Goal: Task Accomplishment & Management: Manage account settings

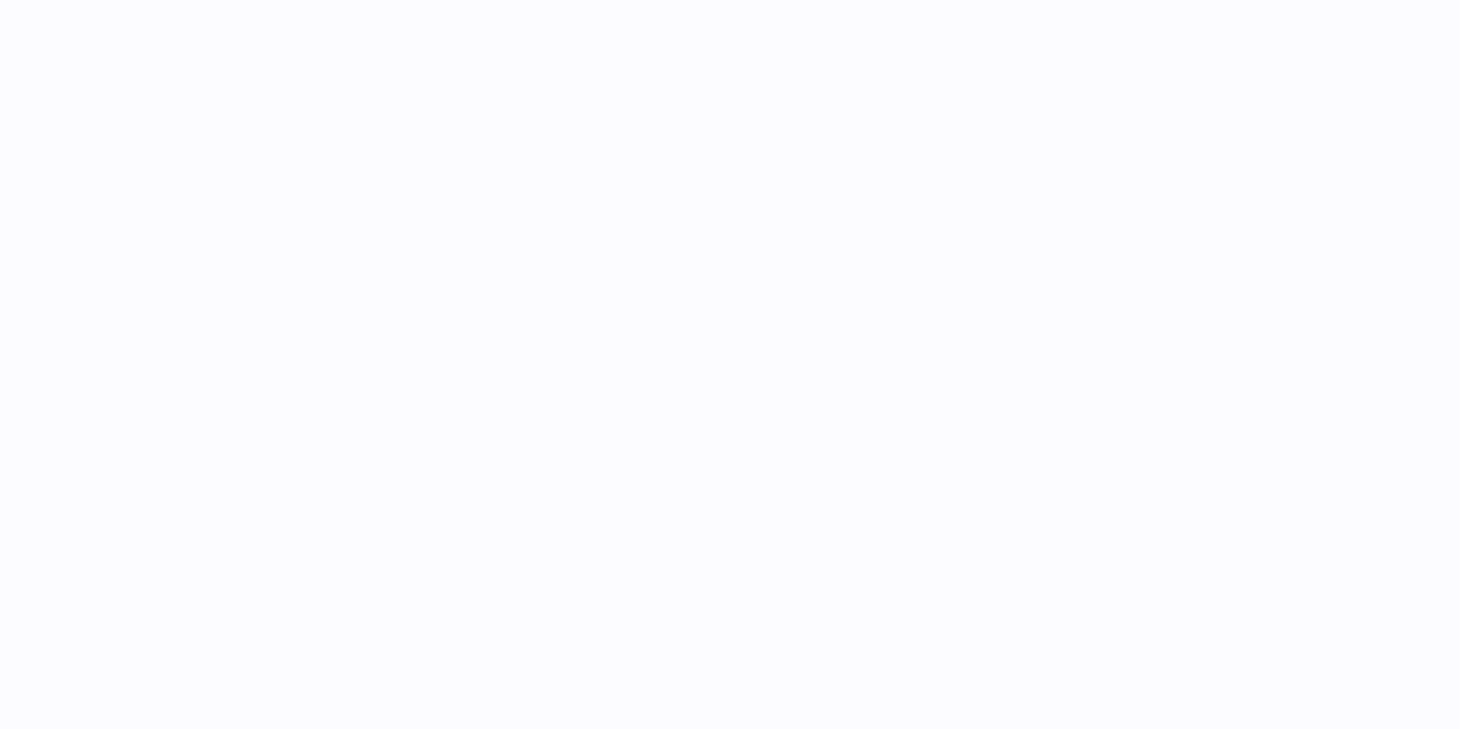
click at [674, 304] on div at bounding box center [856, 364] width 1208 height 729
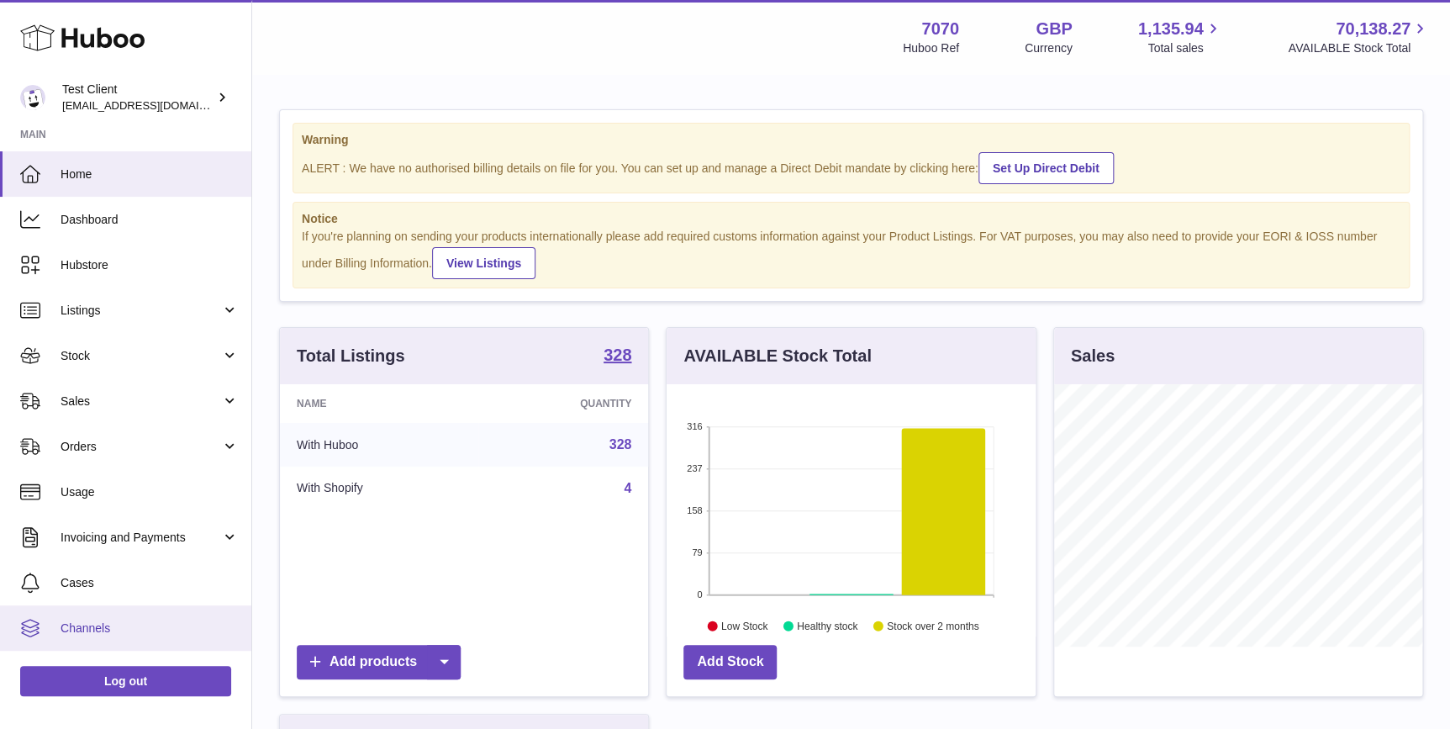
scroll to position [261, 368]
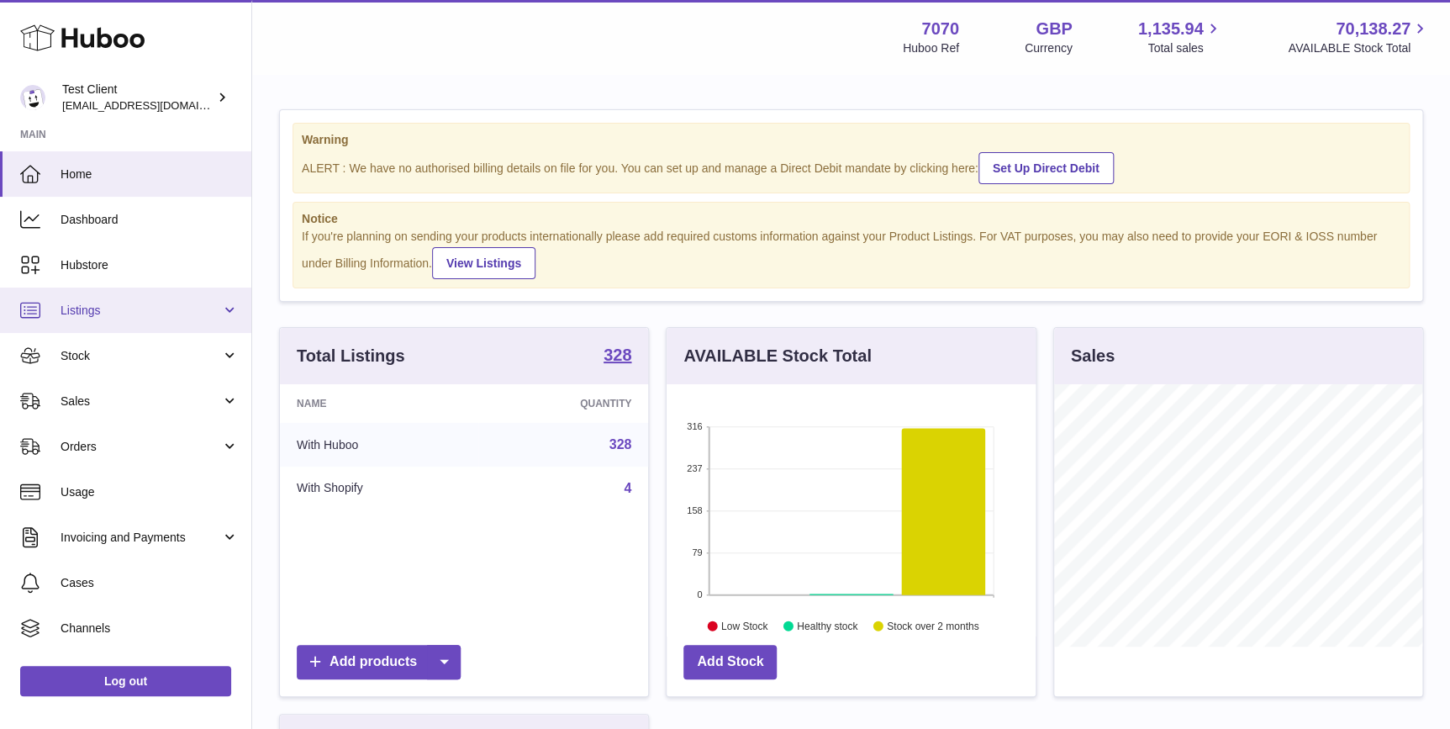
click at [112, 309] on span "Listings" at bounding box center [141, 311] width 160 height 16
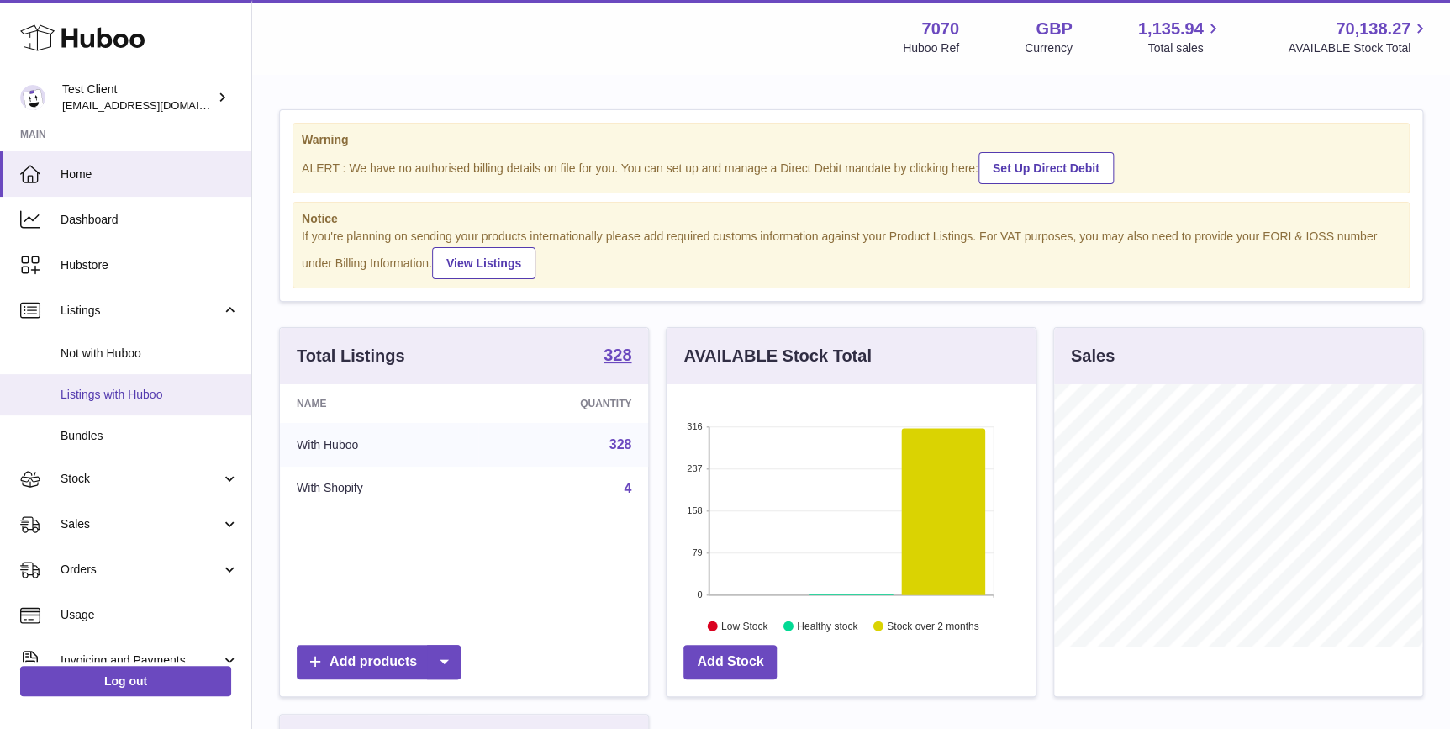
click at [137, 387] on span "Listings with Huboo" at bounding box center [150, 395] width 178 height 16
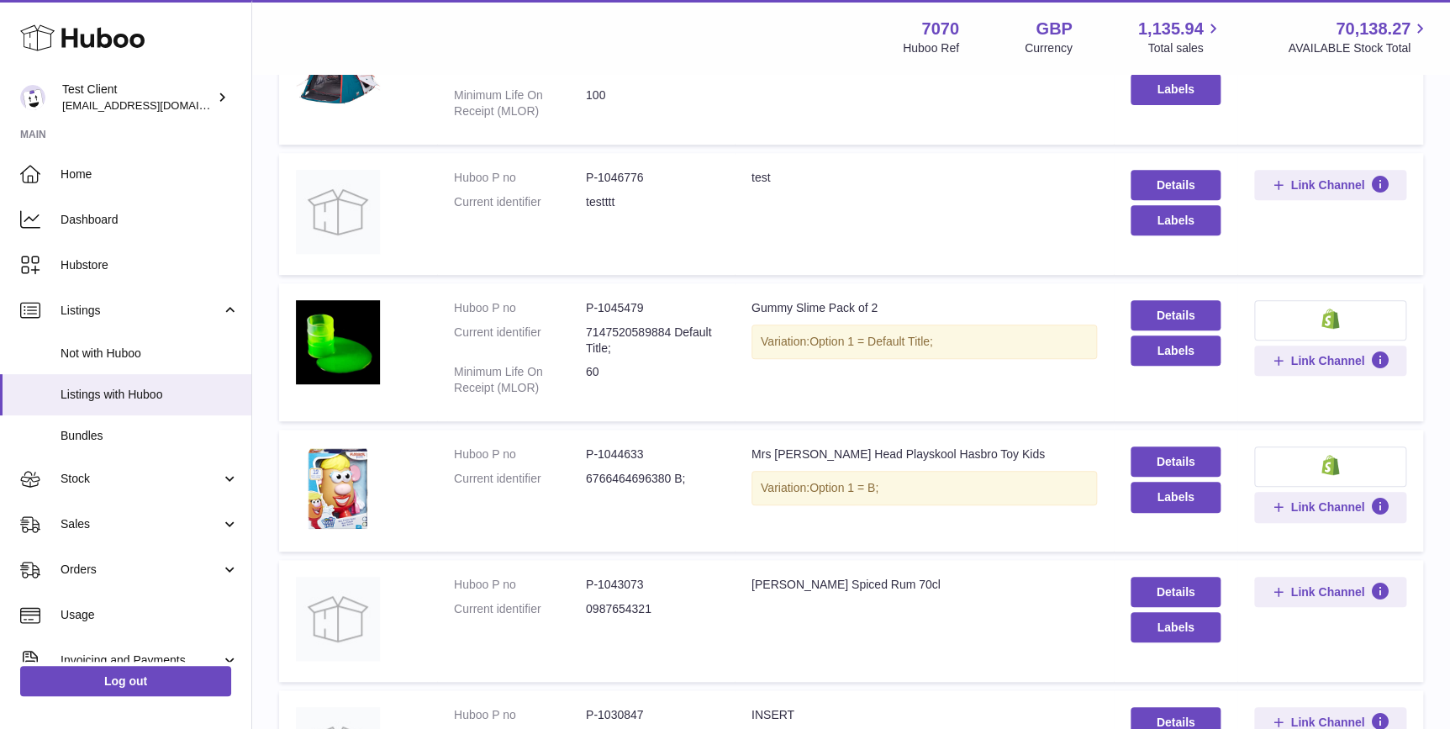
scroll to position [254, 0]
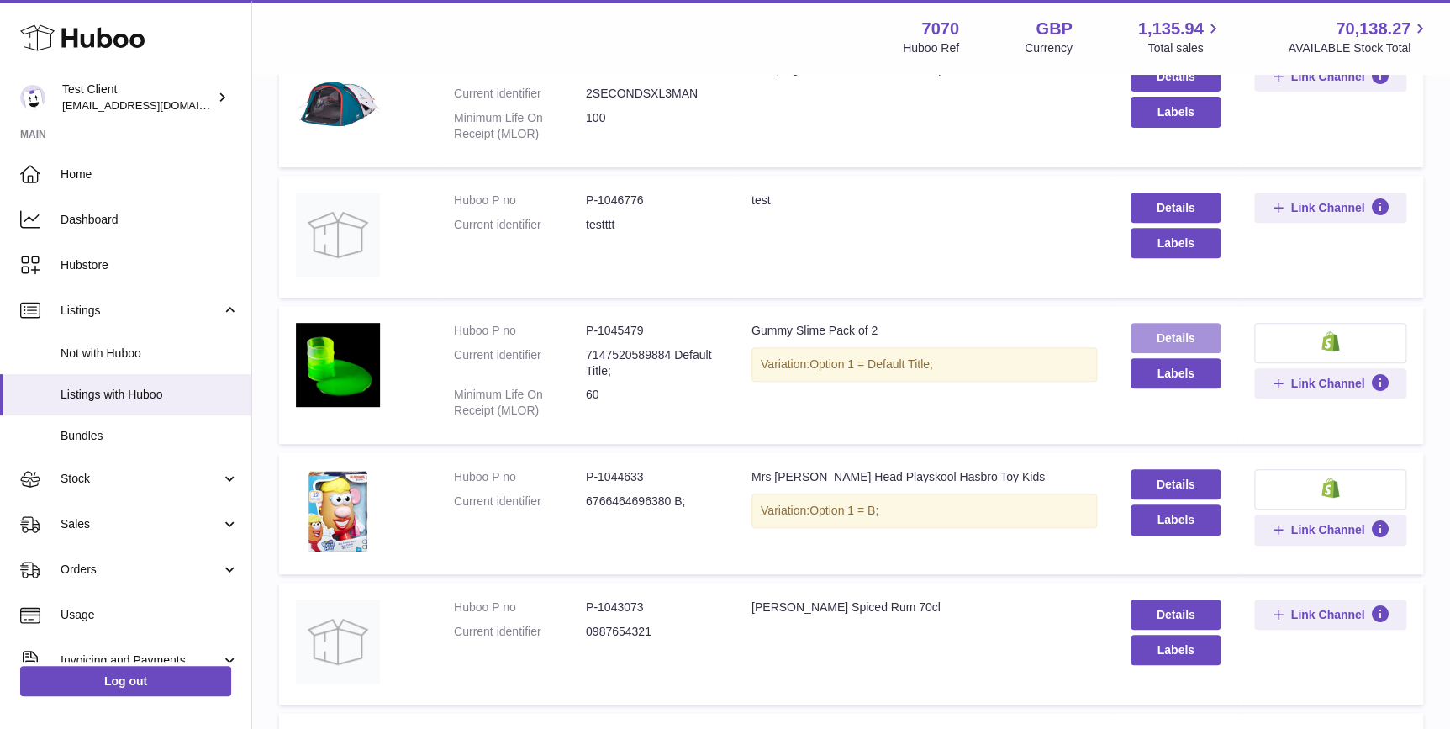
click at [1167, 335] on link "Details" at bounding box center [1174, 338] width 89 height 30
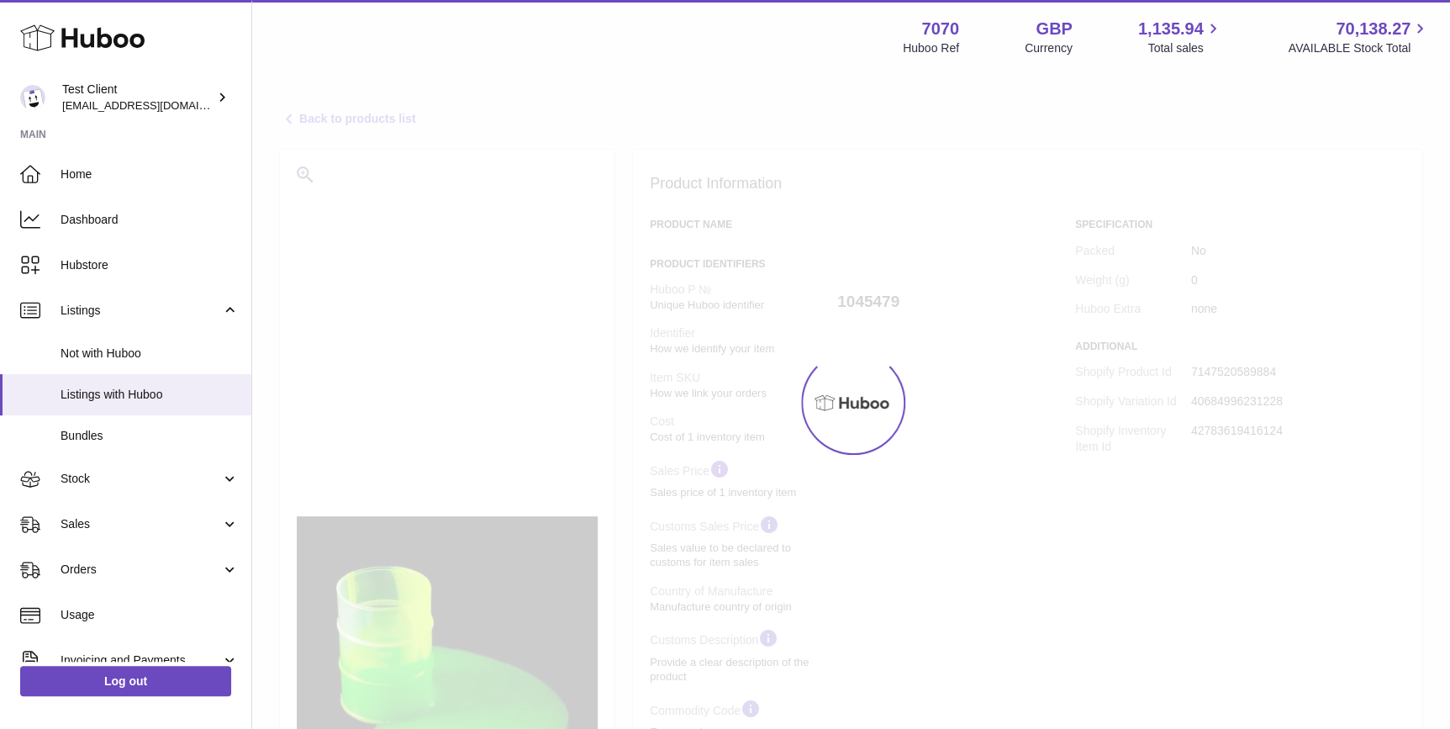
select select
select select "****"
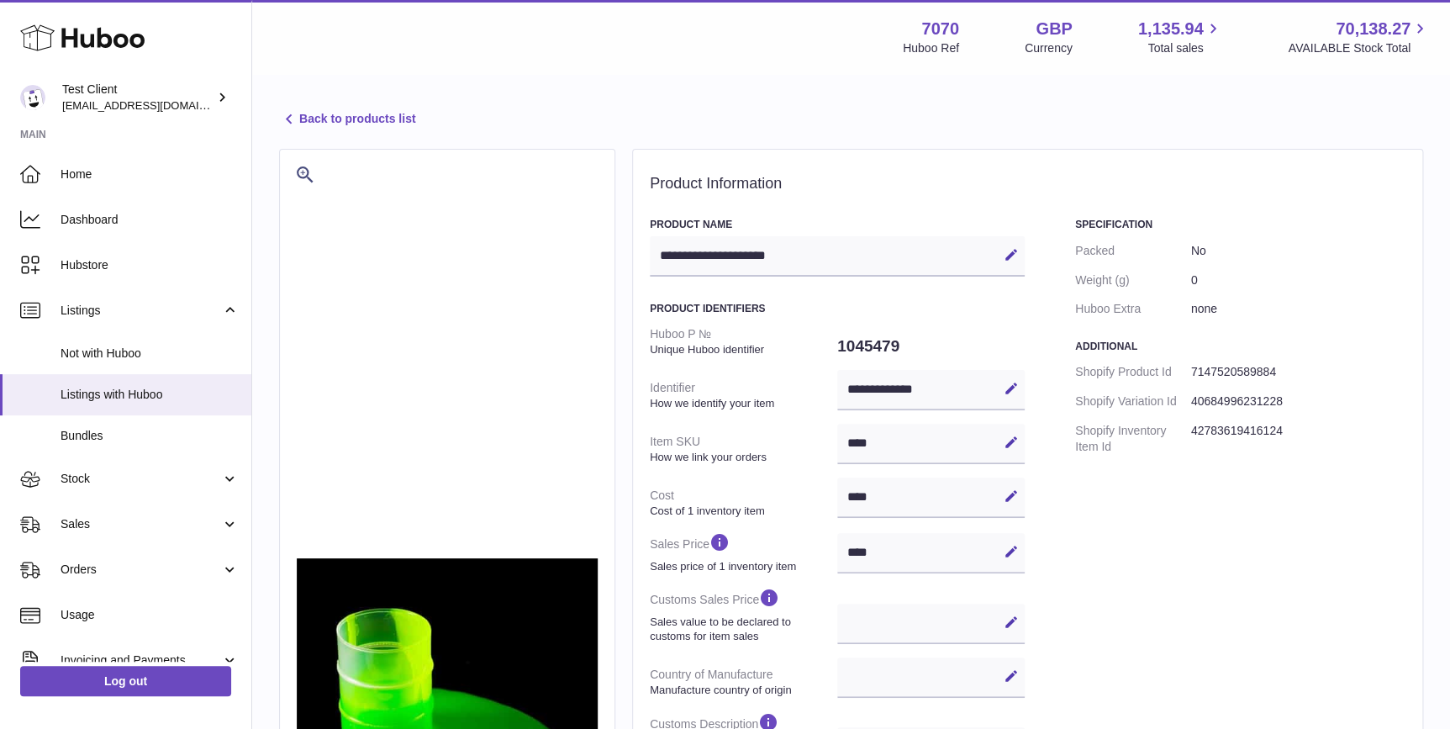
click at [371, 123] on link "Back to products list" at bounding box center [347, 119] width 136 height 20
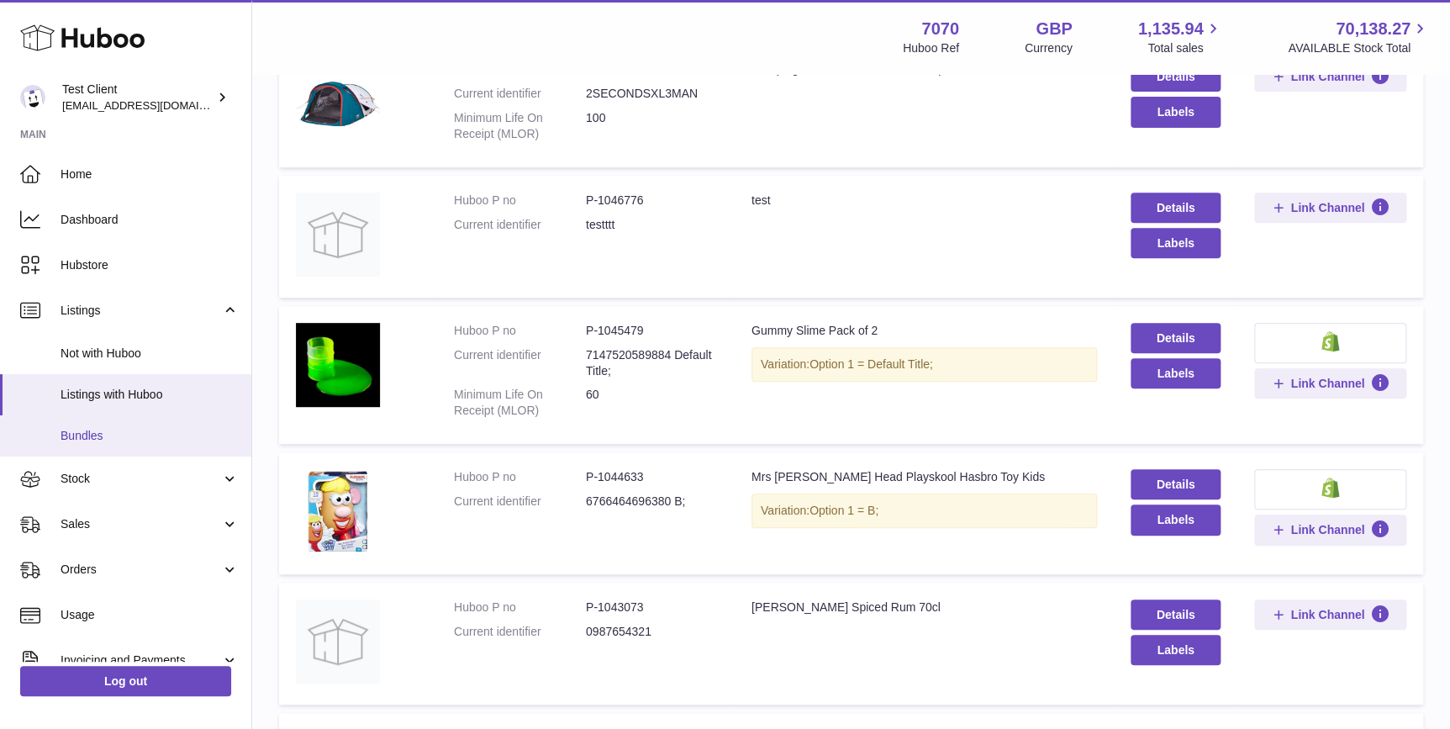
scroll to position [127, 0]
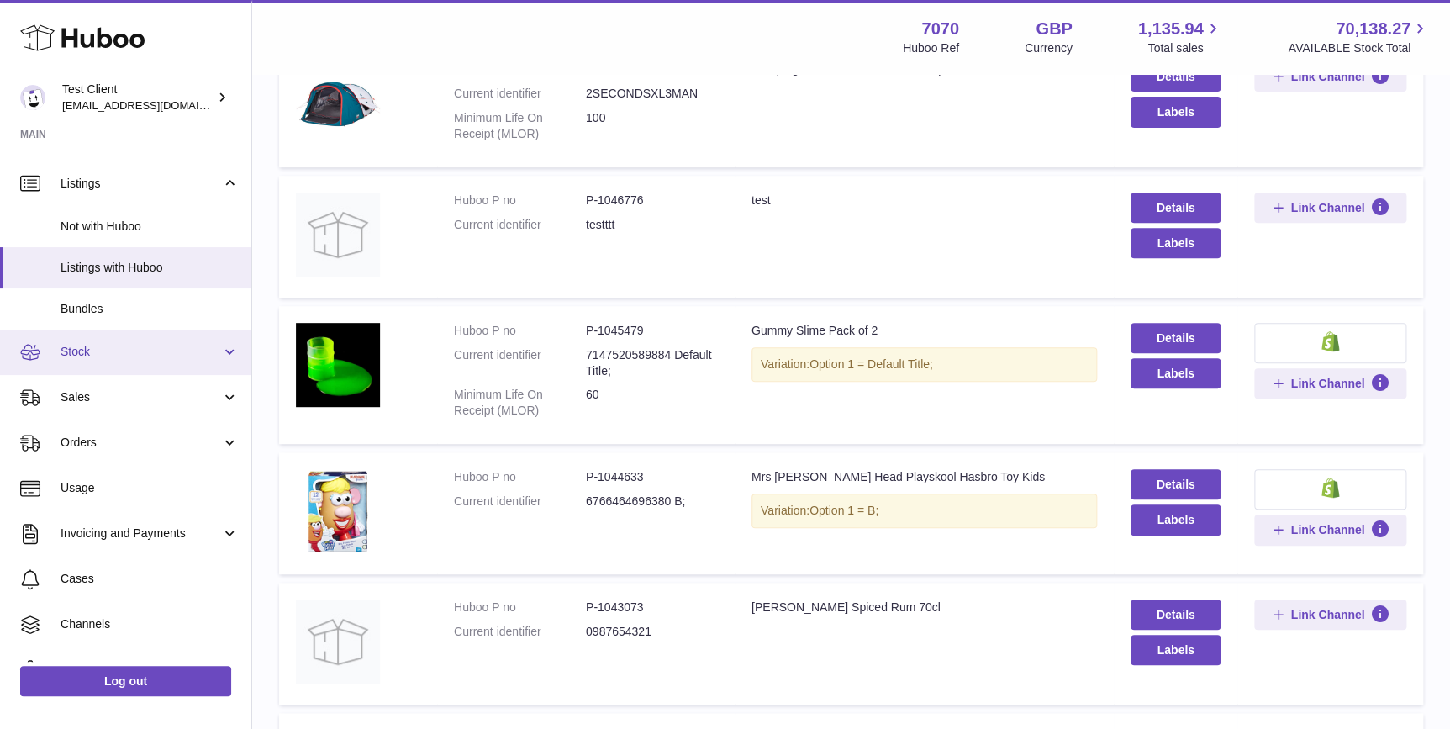
click at [115, 339] on link "Stock" at bounding box center [125, 351] width 251 height 45
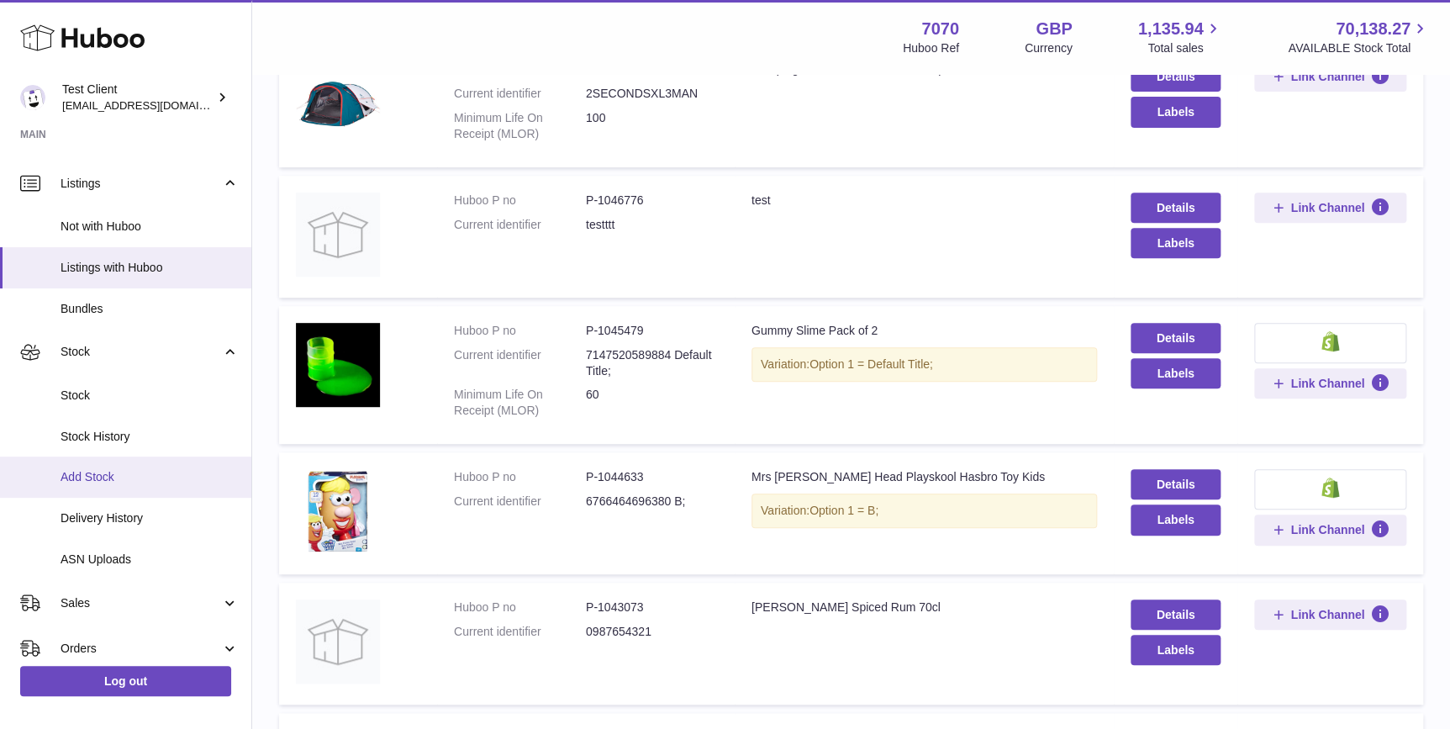
click at [142, 484] on link "Add Stock" at bounding box center [125, 476] width 251 height 41
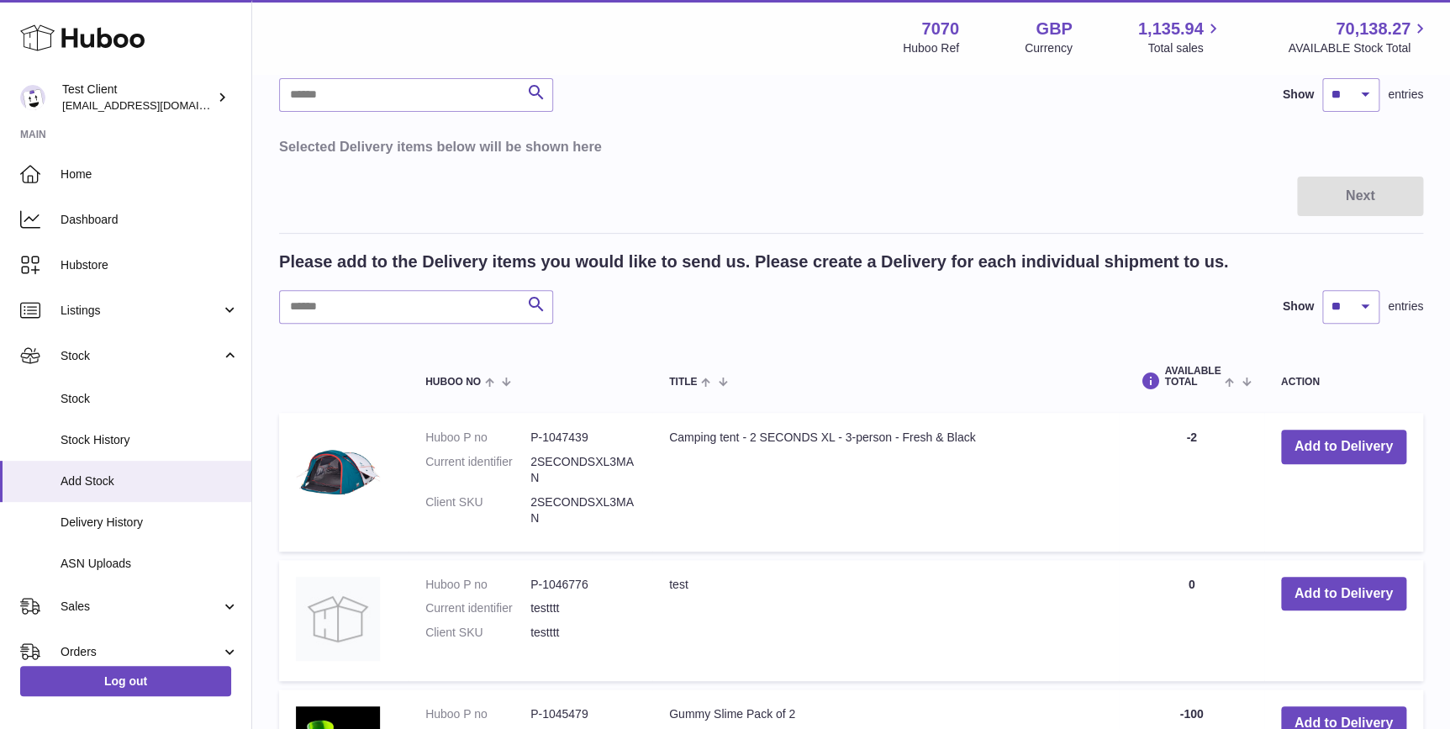
scroll to position [636, 0]
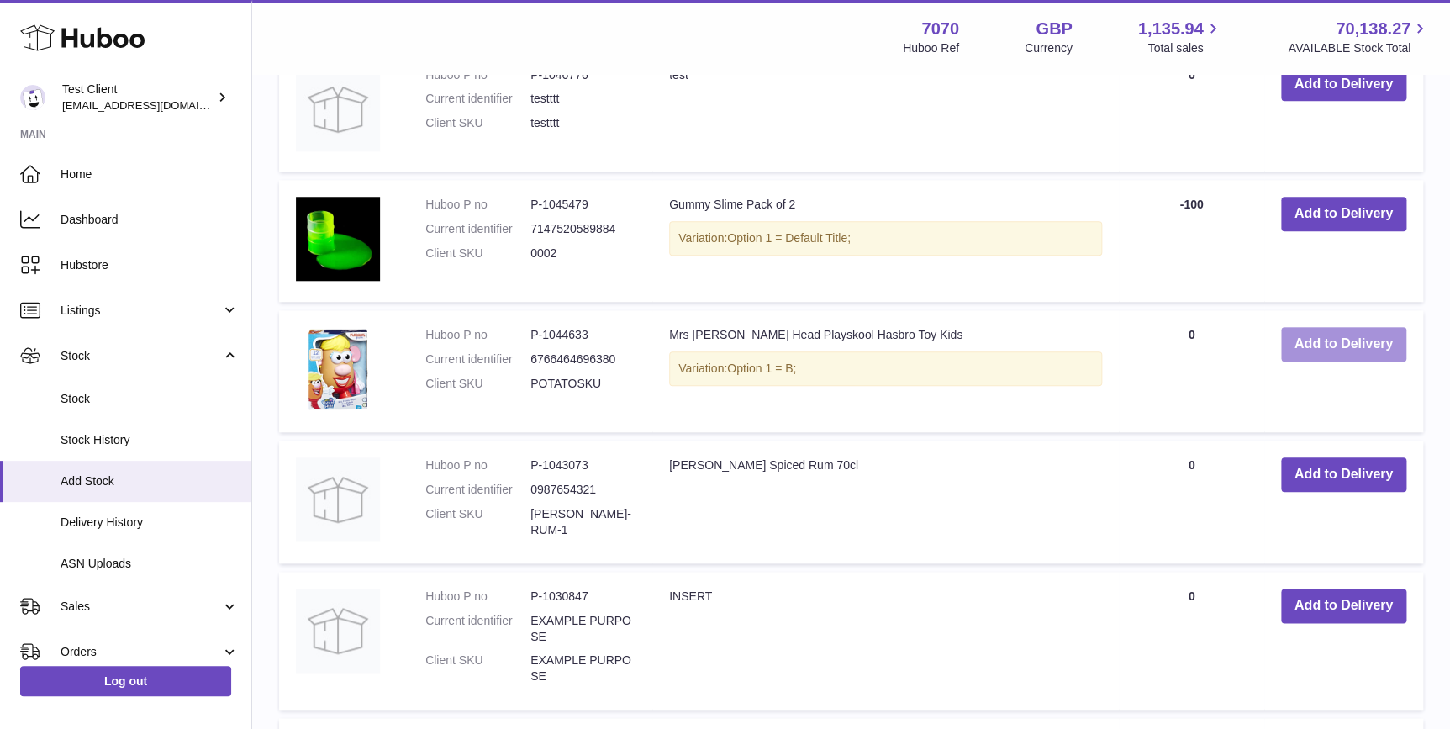
click at [1325, 351] on button "Add to Delivery" at bounding box center [1343, 344] width 125 height 34
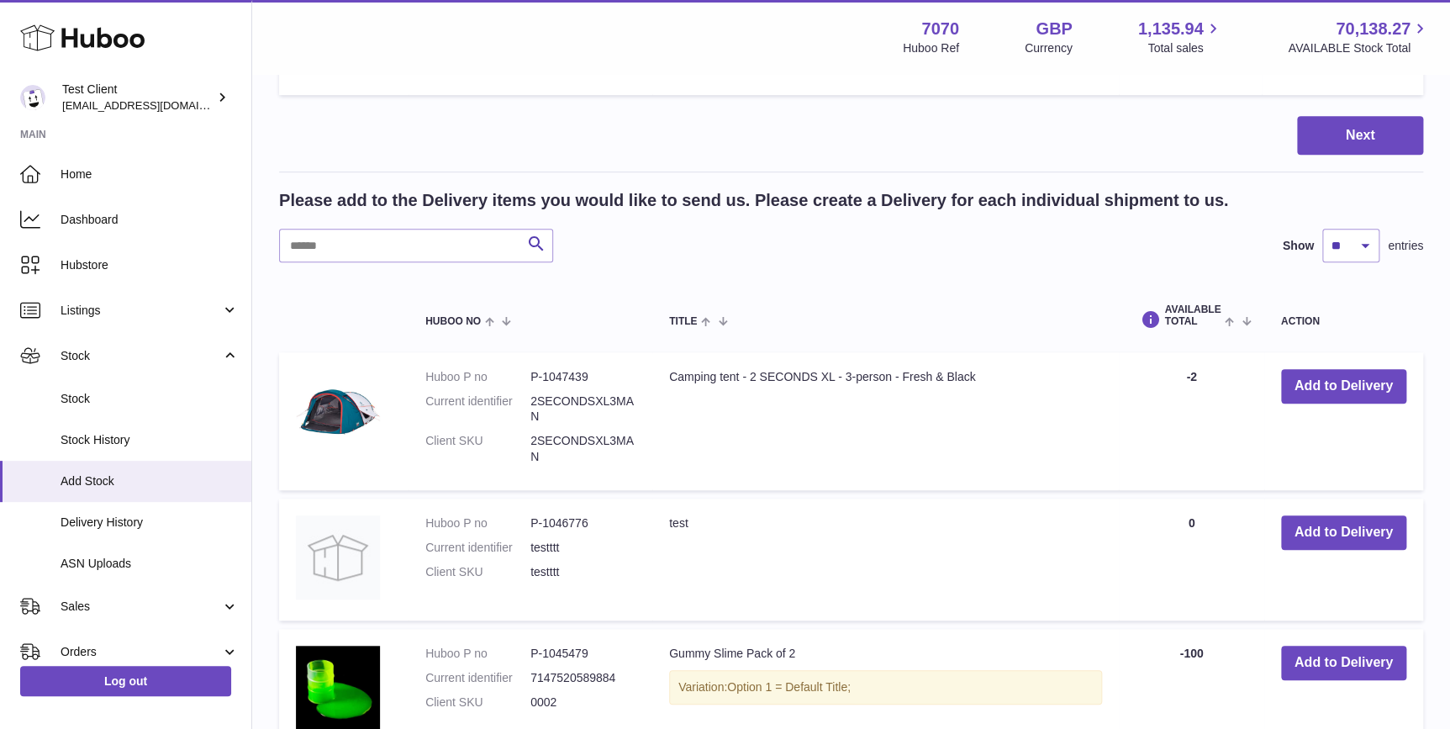
scroll to position [0, 0]
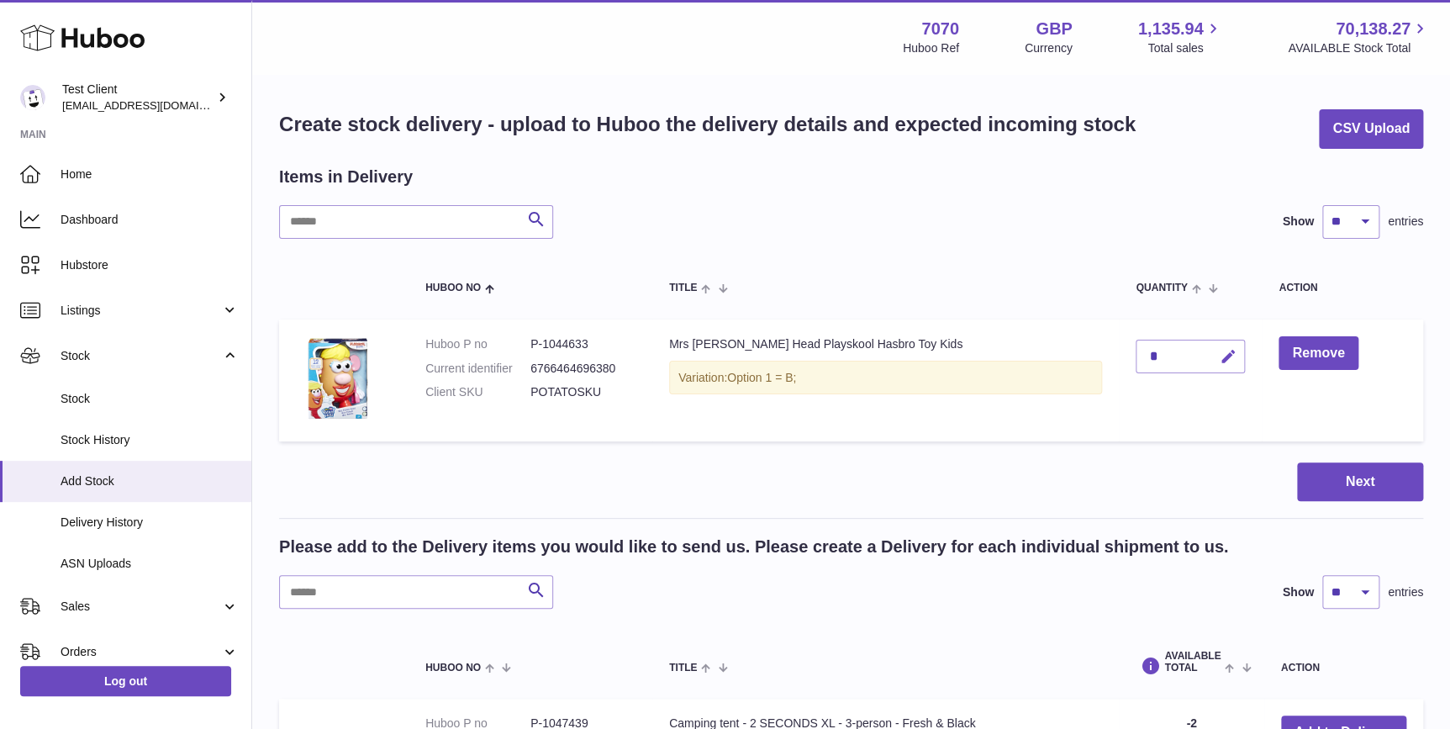
click at [1210, 358] on button "button" at bounding box center [1224, 356] width 39 height 34
type input "***"
click at [1220, 358] on icon "submit" at bounding box center [1227, 356] width 15 height 15
click at [1328, 480] on button "Next" at bounding box center [1360, 481] width 126 height 39
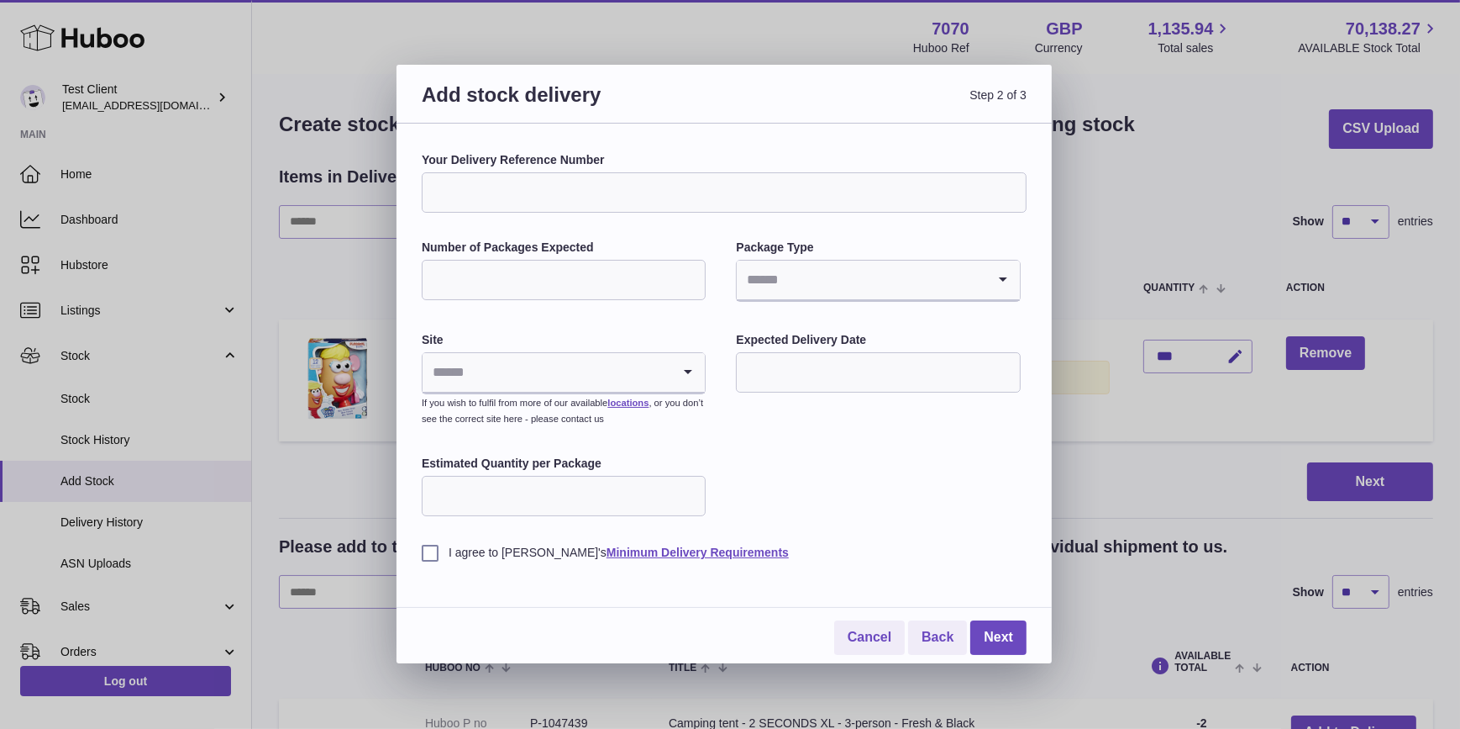
click at [640, 189] on input "Your Delivery Reference Number" at bounding box center [724, 192] width 605 height 40
click at [677, 200] on input "Your Delivery Reference Number" at bounding box center [724, 192] width 605 height 40
type input "**********"
click at [595, 271] on input "Number of Packages Expected" at bounding box center [564, 280] width 284 height 40
type input "***"
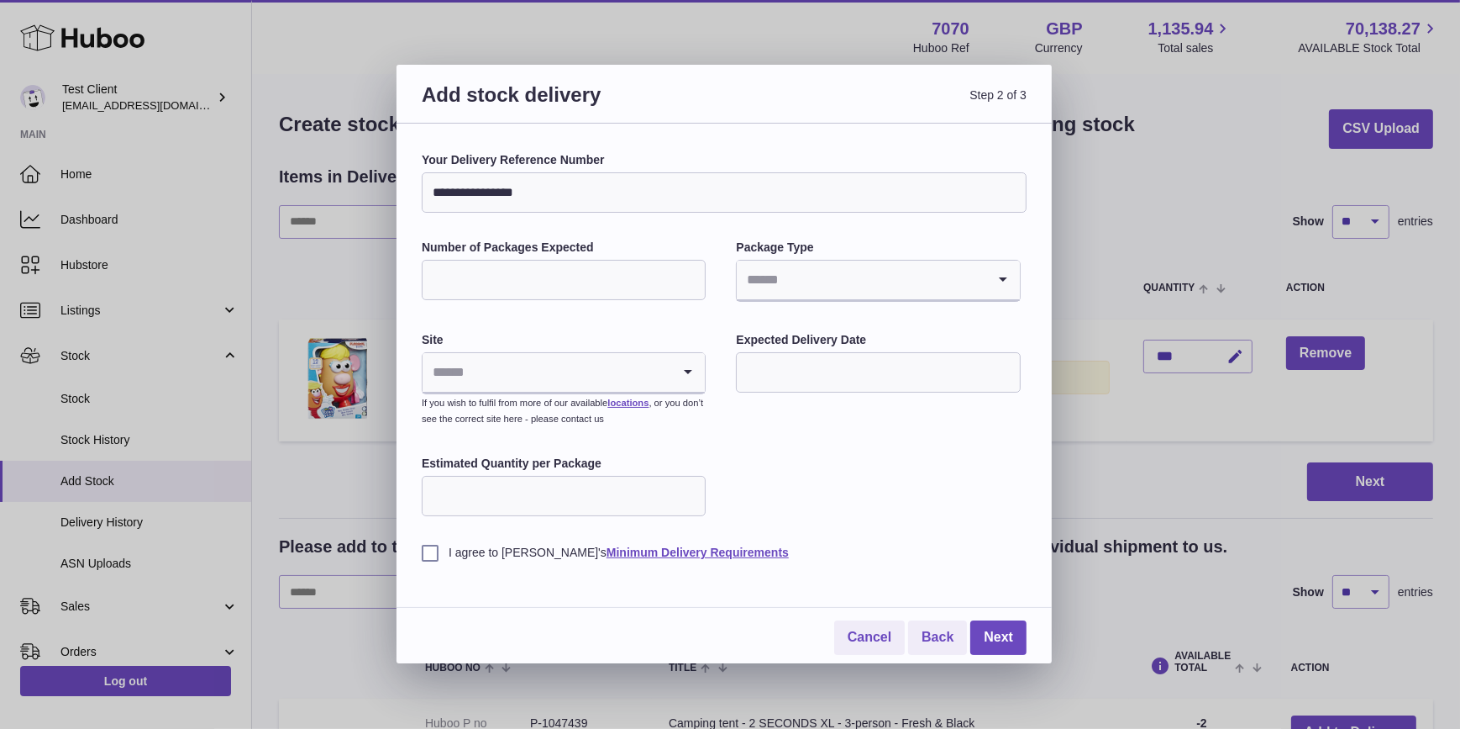
click at [802, 275] on input "Search for option" at bounding box center [861, 279] width 249 height 39
click at [847, 392] on li "Boxes" at bounding box center [878, 393] width 281 height 34
click at [586, 354] on input "Search for option" at bounding box center [547, 372] width 249 height 39
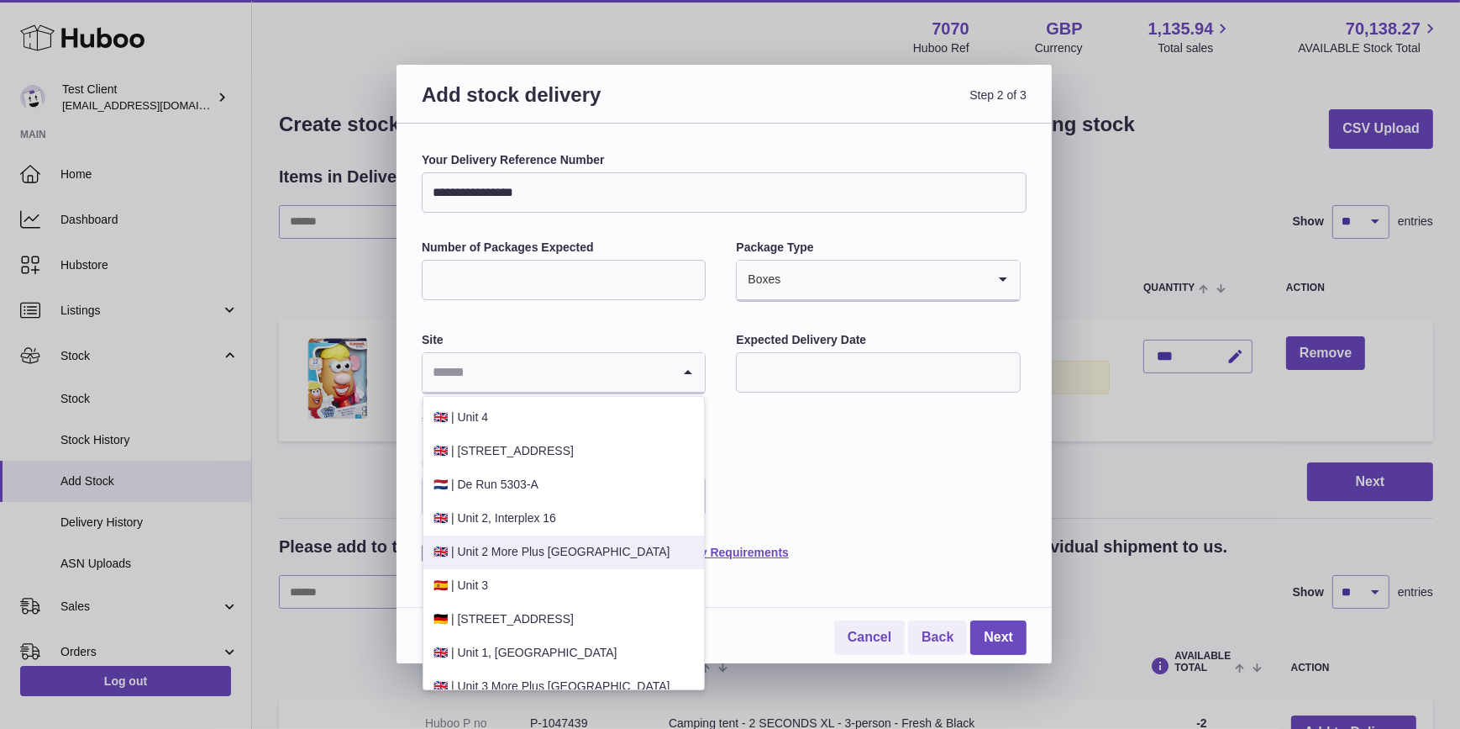
click at [588, 550] on li "🇬🇧 | Unit 2 More Plus Central Park" at bounding box center [564, 552] width 281 height 34
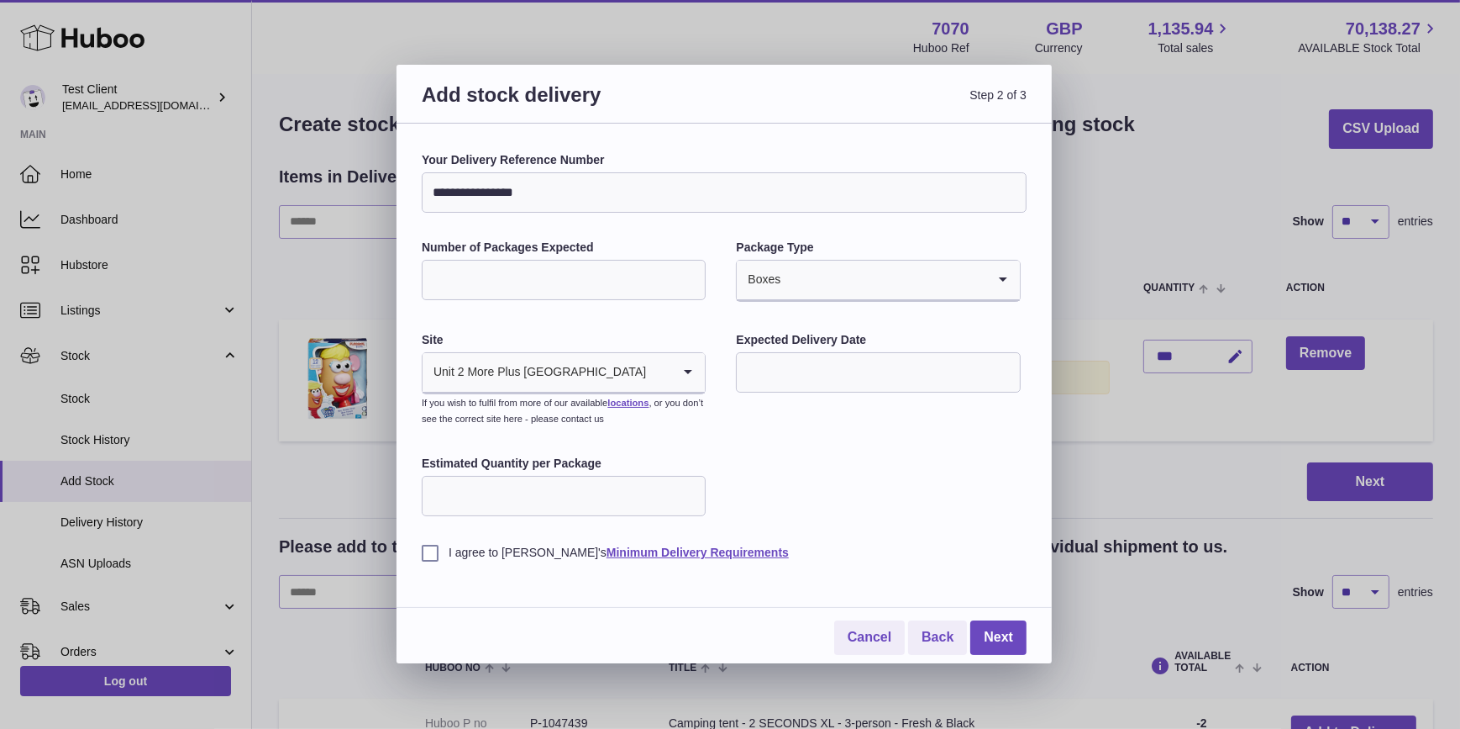
click at [787, 378] on input "text" at bounding box center [878, 372] width 284 height 40
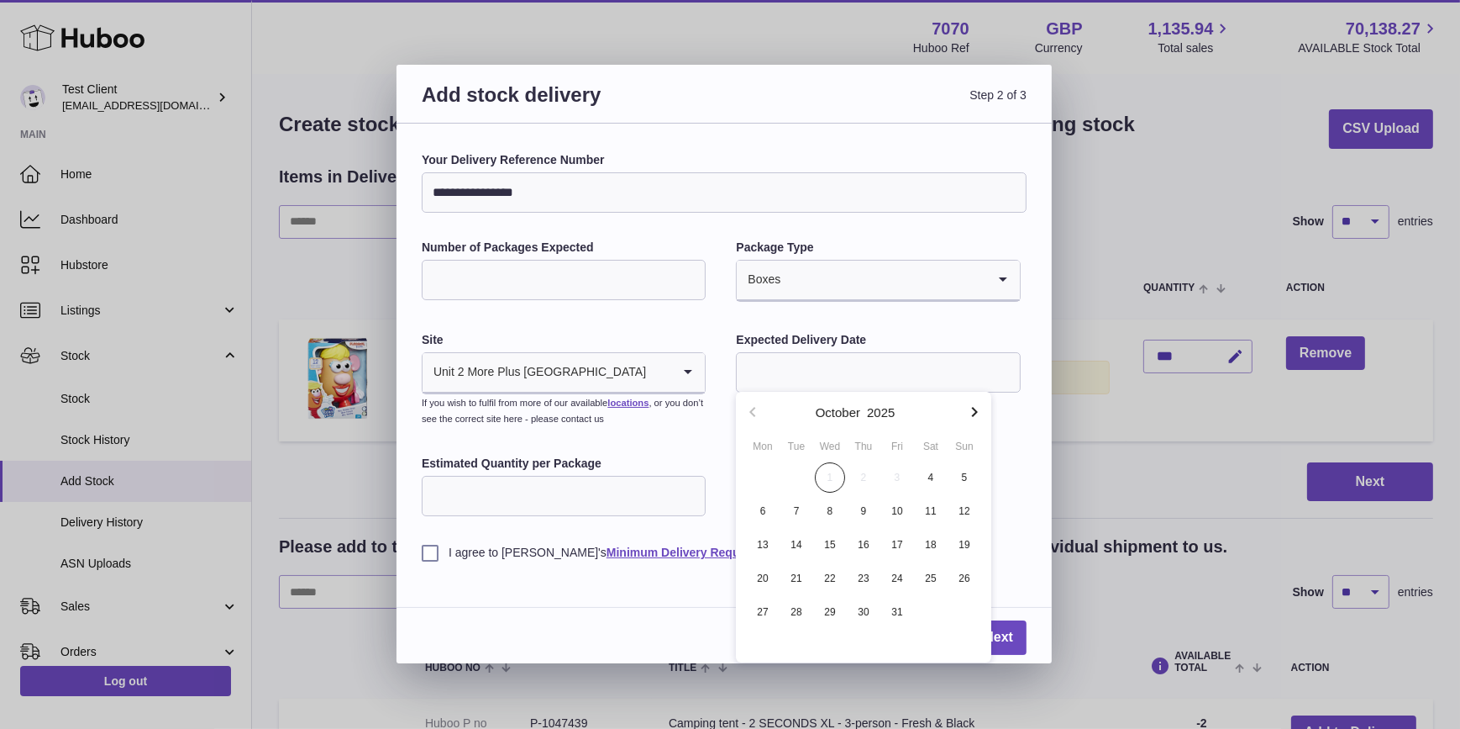
click at [1000, 432] on div "**********" at bounding box center [724, 356] width 605 height 408
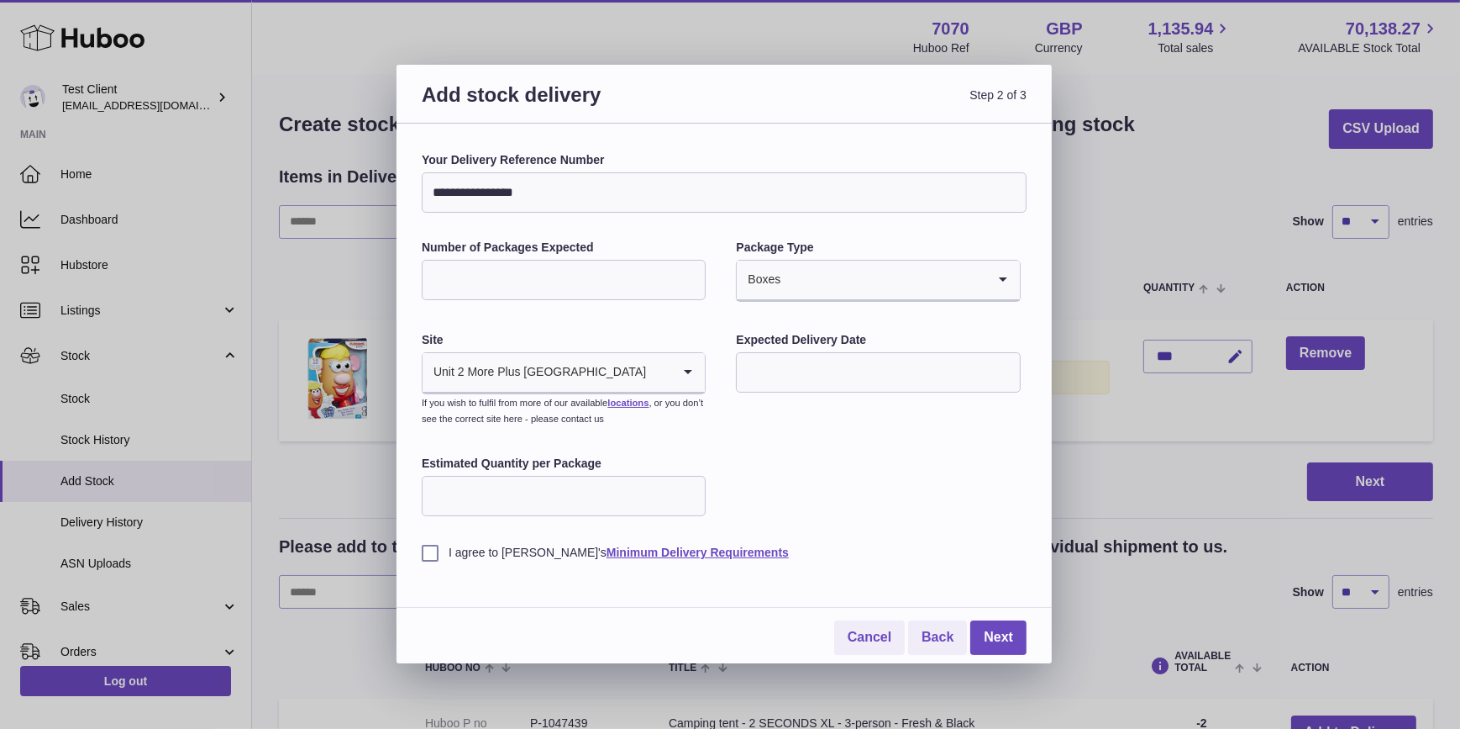
click at [581, 495] on input "Estimated Quantity per Package" at bounding box center [564, 496] width 284 height 40
click at [662, 496] on input "Estimated Quantity per Package" at bounding box center [564, 496] width 284 height 40
type input "**"
click at [478, 555] on label "I agree to Huboo's Minimum Delivery Requirements" at bounding box center [724, 553] width 605 height 16
click at [903, 358] on input "text" at bounding box center [878, 372] width 284 height 40
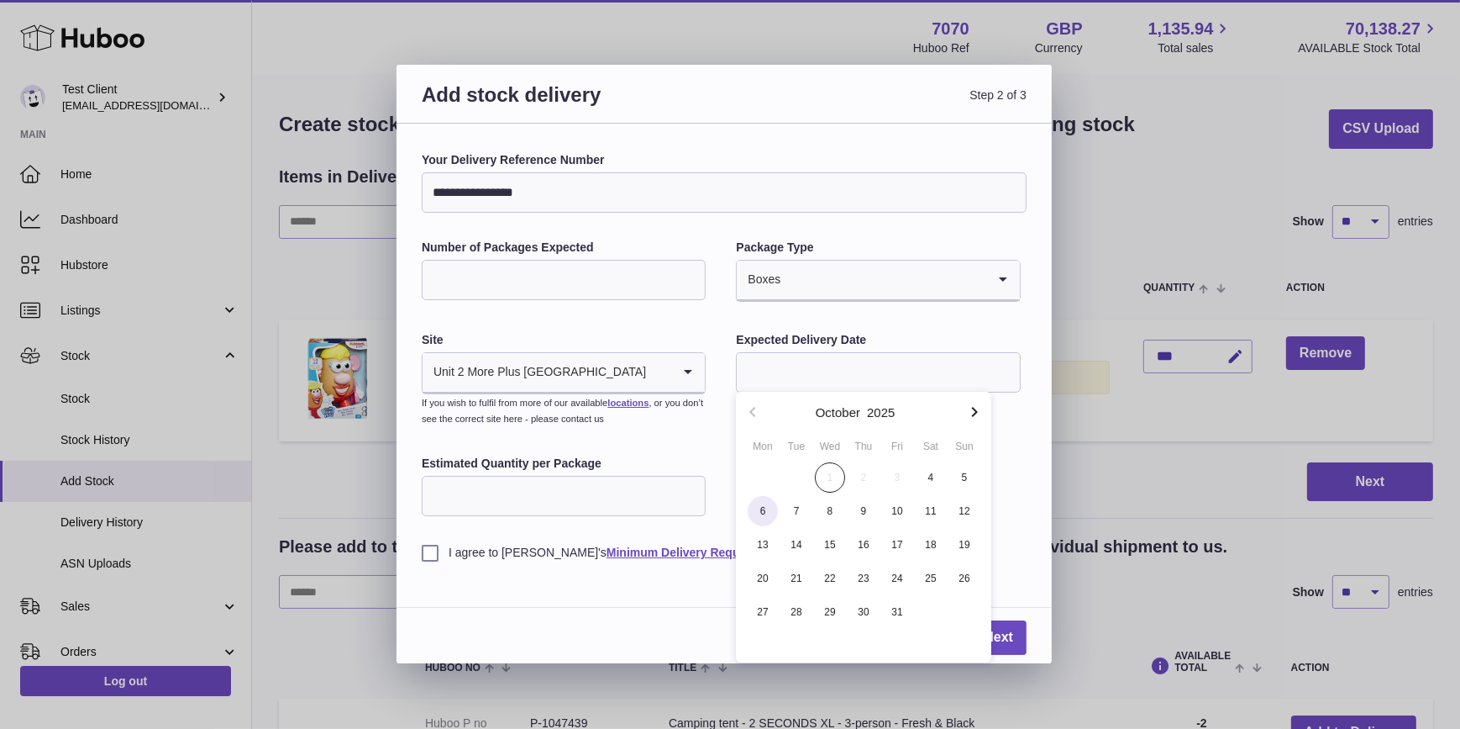
click at [759, 518] on span "6" at bounding box center [763, 511] width 30 height 30
type input "**********"
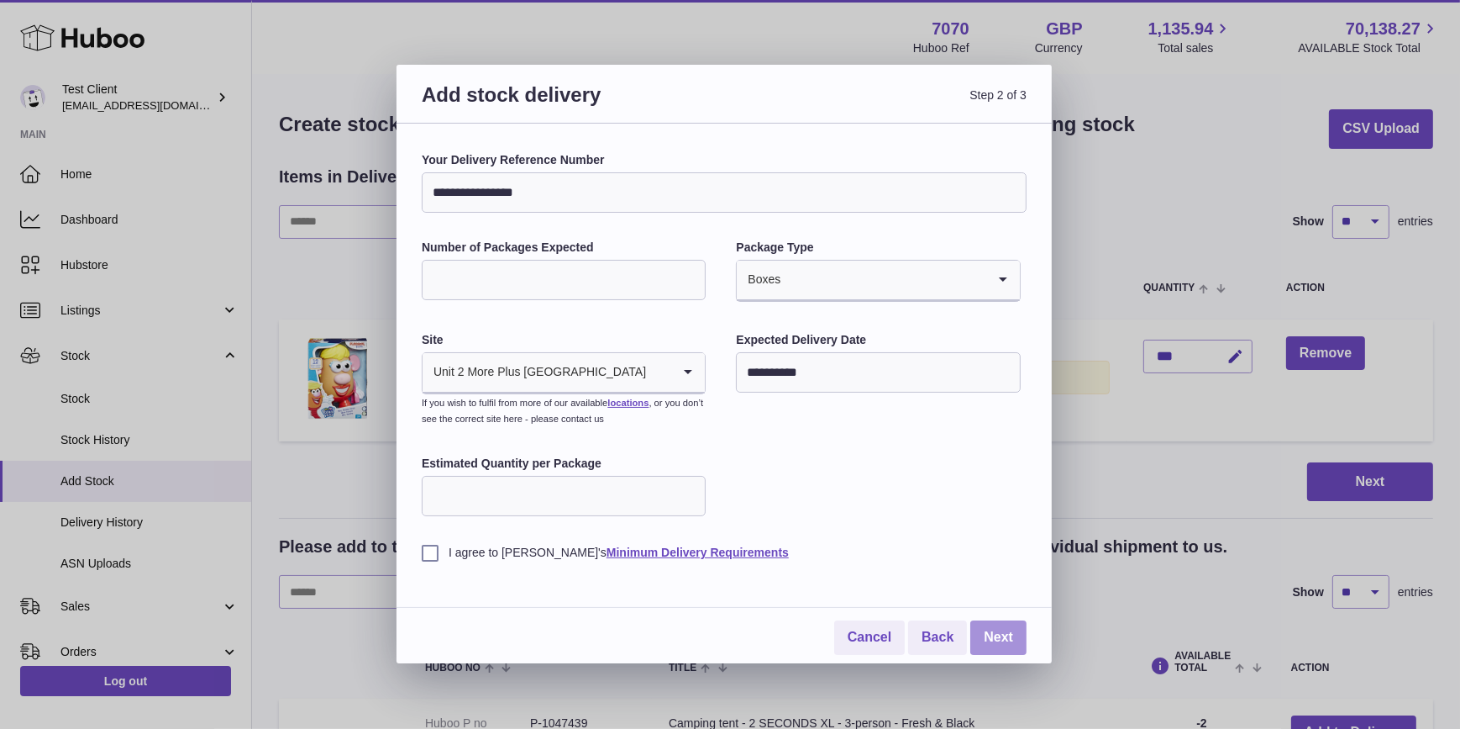
click at [997, 633] on link "Next" at bounding box center [999, 637] width 56 height 34
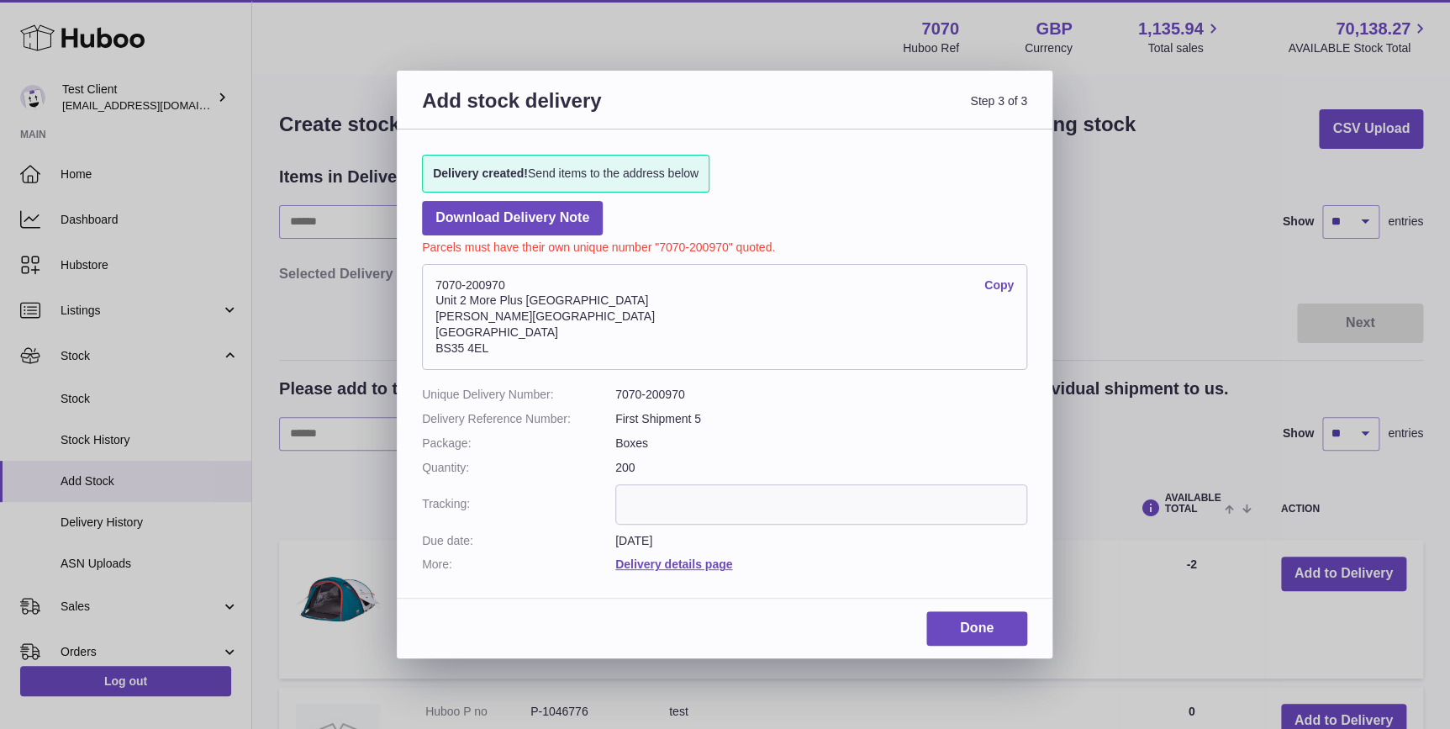
drag, startPoint x: 519, startPoint y: 284, endPoint x: 422, endPoint y: 286, distance: 97.5
click at [422, 286] on address "7070-200970 Copy Unit 2 More Plus Central Park Hudson Ave Severn Beach BS35 4EL" at bounding box center [724, 317] width 605 height 106
drag, startPoint x: 422, startPoint y: 286, endPoint x: 542, endPoint y: 219, distance: 137.3
click at [542, 219] on link "Download Delivery Note" at bounding box center [512, 218] width 181 height 34
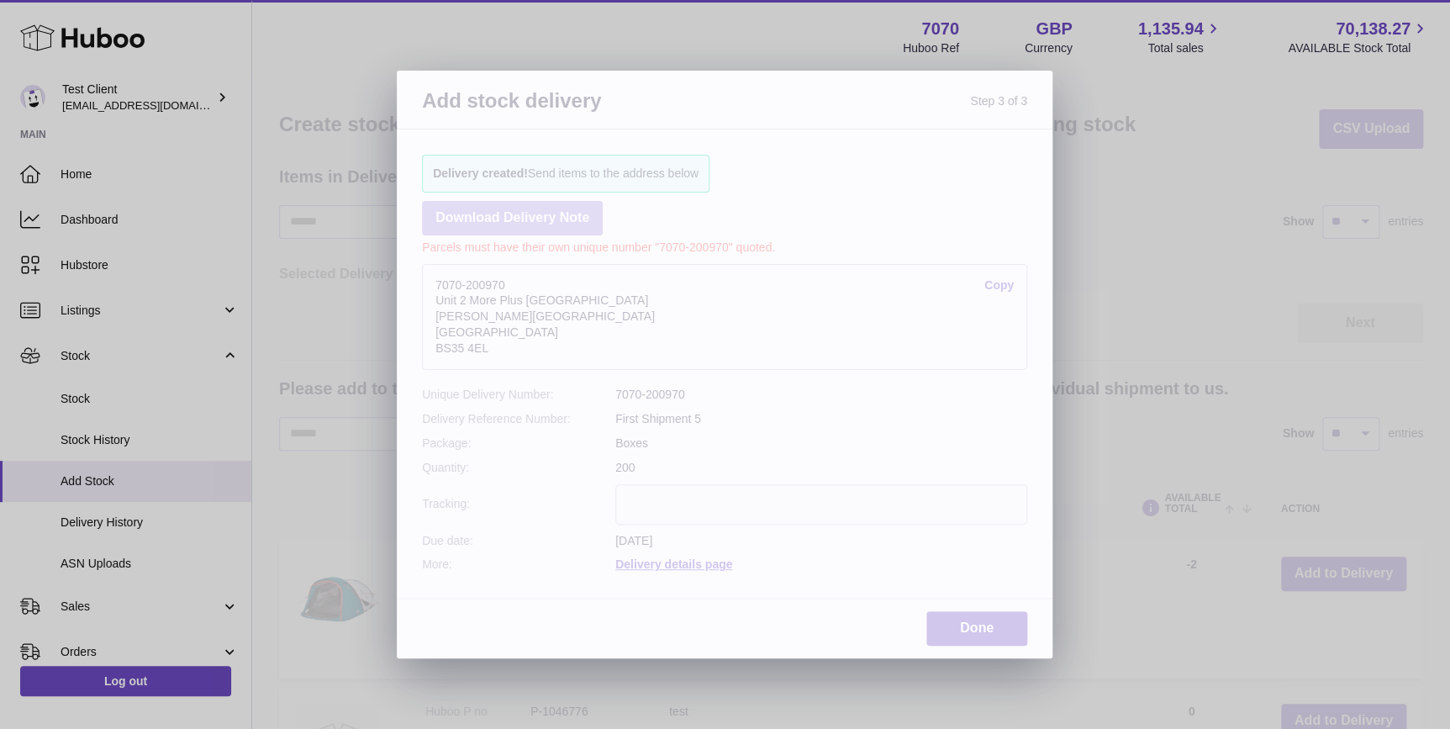
scroll to position [127, 0]
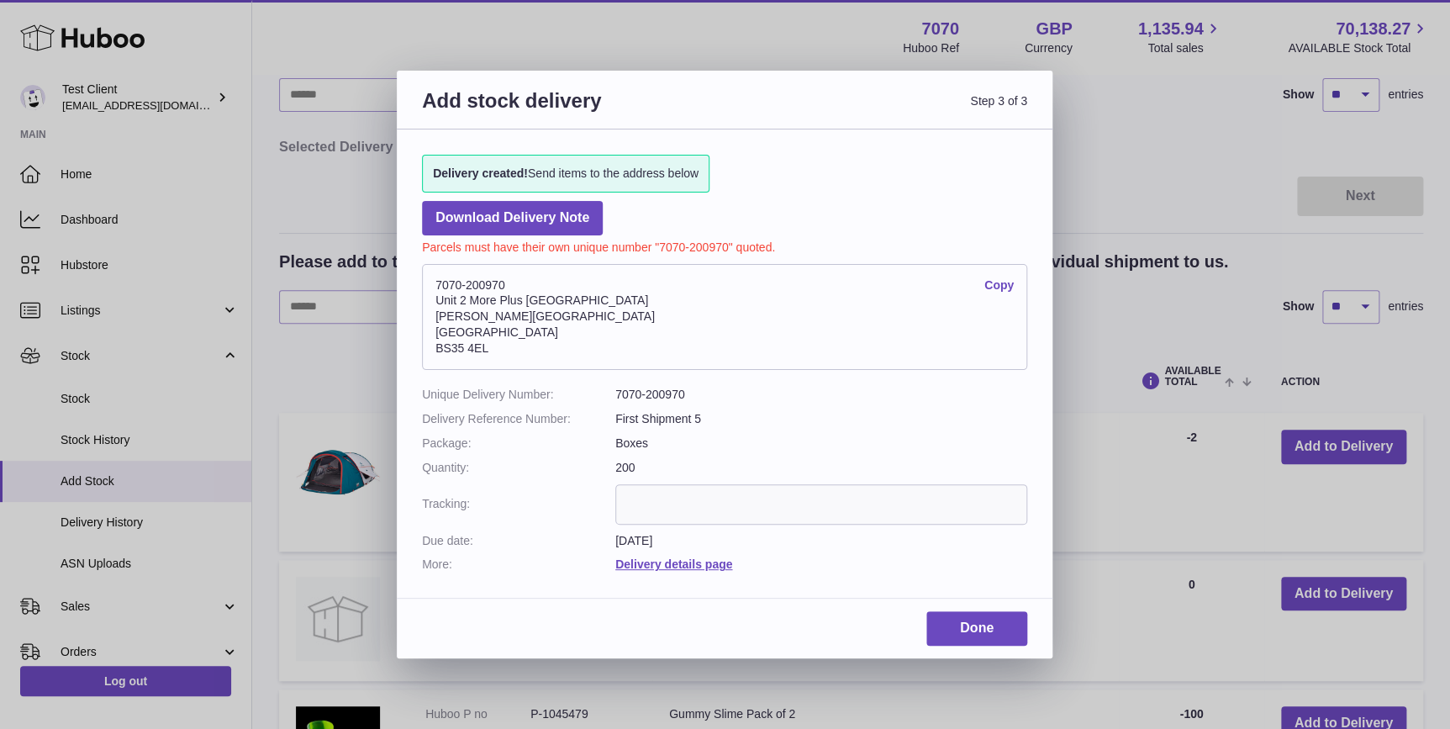
click at [557, 279] on address "7070-200970 Copy Unit 2 More Plus Central Park Hudson Ave Severn Beach BS35 4EL" at bounding box center [724, 317] width 605 height 106
drag, startPoint x: 533, startPoint y: 286, endPoint x: 431, endPoint y: 289, distance: 101.7
click at [431, 289] on address "7070-200970 Copy Unit 2 More Plus Central Park Hudson Ave Severn Beach BS35 4EL" at bounding box center [724, 317] width 605 height 106
drag, startPoint x: 639, startPoint y: 348, endPoint x: 414, endPoint y: 282, distance: 234.5
click at [414, 282] on div "Delivery created! Send items to the address below Download Delivery Note Parcel…" at bounding box center [724, 354] width 655 height 451
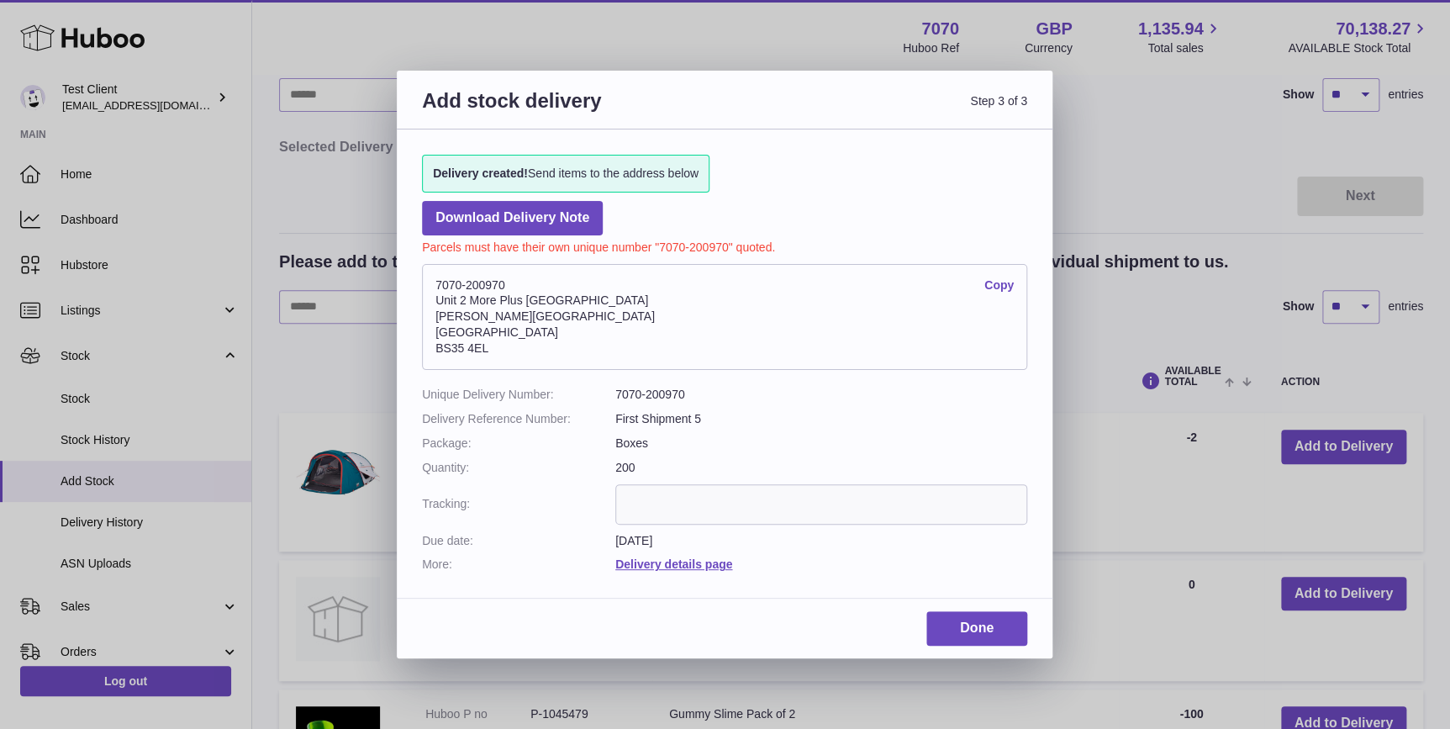
click at [580, 292] on address "7070-200970 Copy Unit 2 More Plus Central Park Hudson Ave Severn Beach BS35 4EL" at bounding box center [724, 317] width 605 height 106
drag, startPoint x: 524, startPoint y: 286, endPoint x: 429, endPoint y: 276, distance: 96.2
click at [429, 276] on address "7070-200970 Copy Unit 2 More Plus Central Park Hudson Ave Severn Beach BS35 4EL" at bounding box center [724, 317] width 605 height 106
drag, startPoint x: 555, startPoint y: 365, endPoint x: 419, endPoint y: 278, distance: 160.6
click at [419, 278] on div "Delivery created! Send items to the address below Download Delivery Note Parcel…" at bounding box center [724, 354] width 655 height 451
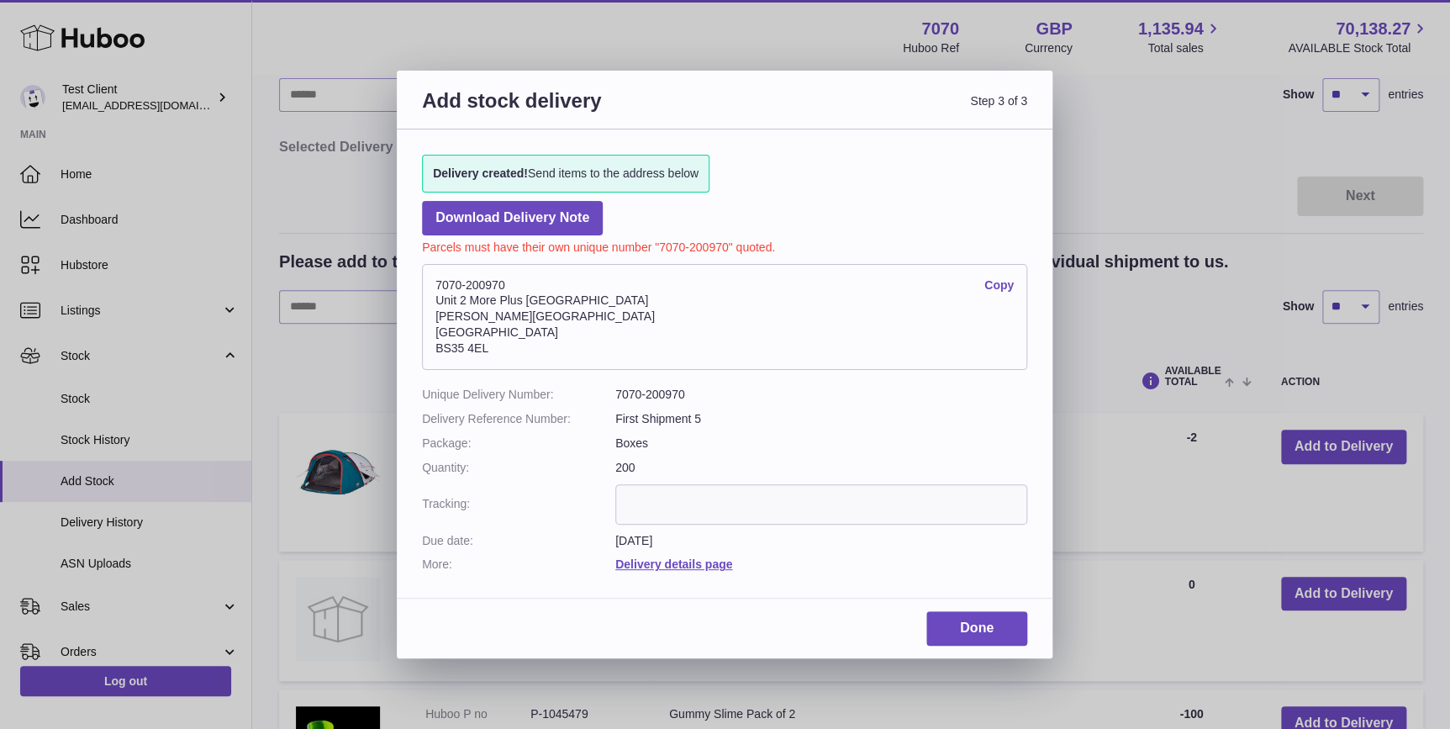
click at [606, 326] on address "7070-200970 Copy Unit 2 More Plus Central Park Hudson Ave Severn Beach BS35 4EL" at bounding box center [724, 317] width 605 height 106
click at [529, 280] on address "7070-200970 Copy Unit 2 More Plus Central Park Hudson Ave Severn Beach BS35 4EL" at bounding box center [724, 317] width 605 height 106
drag, startPoint x: 529, startPoint y: 279, endPoint x: 424, endPoint y: 273, distance: 105.2
click at [424, 273] on address "7070-200970 Copy Unit 2 More Plus Central Park Hudson Ave Severn Beach BS35 4EL" at bounding box center [724, 317] width 605 height 106
click at [946, 614] on link "Done" at bounding box center [976, 628] width 101 height 34
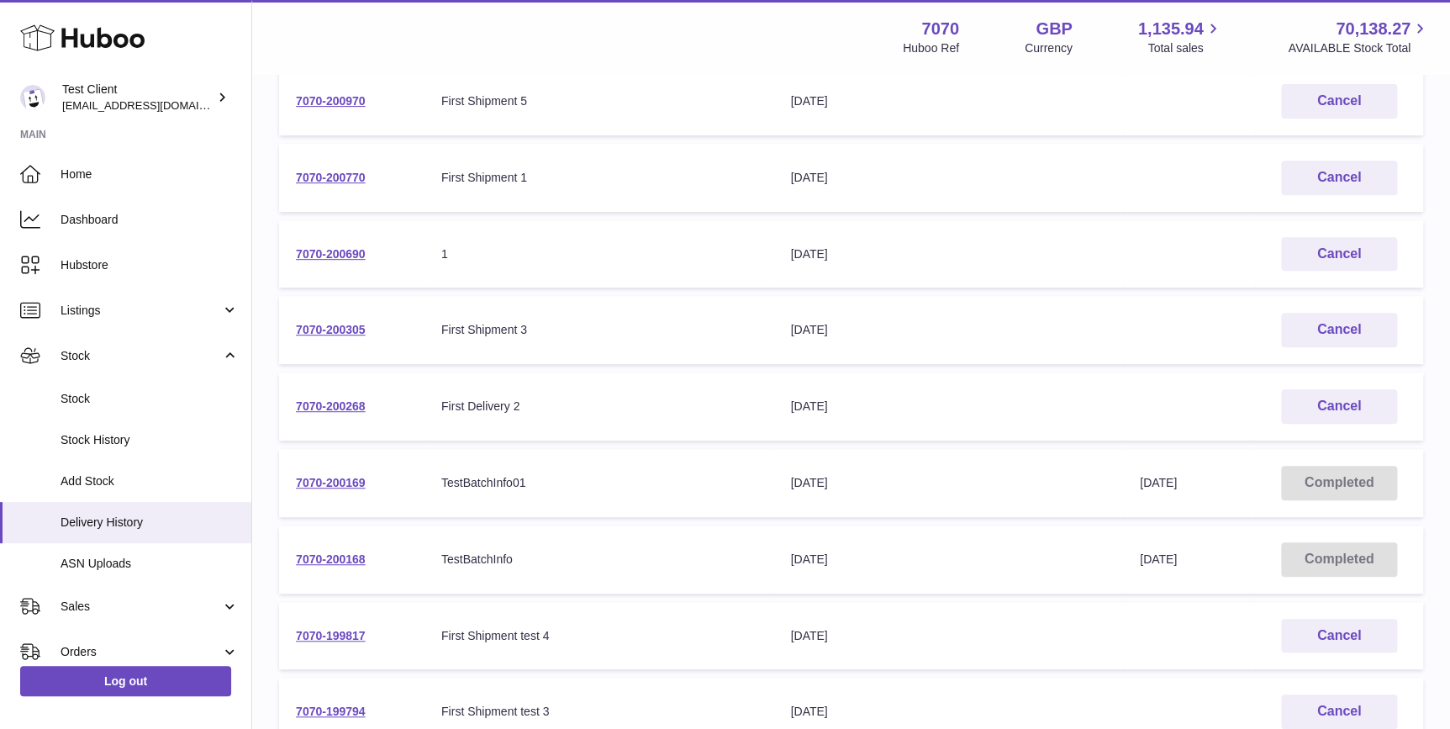
scroll to position [160, 0]
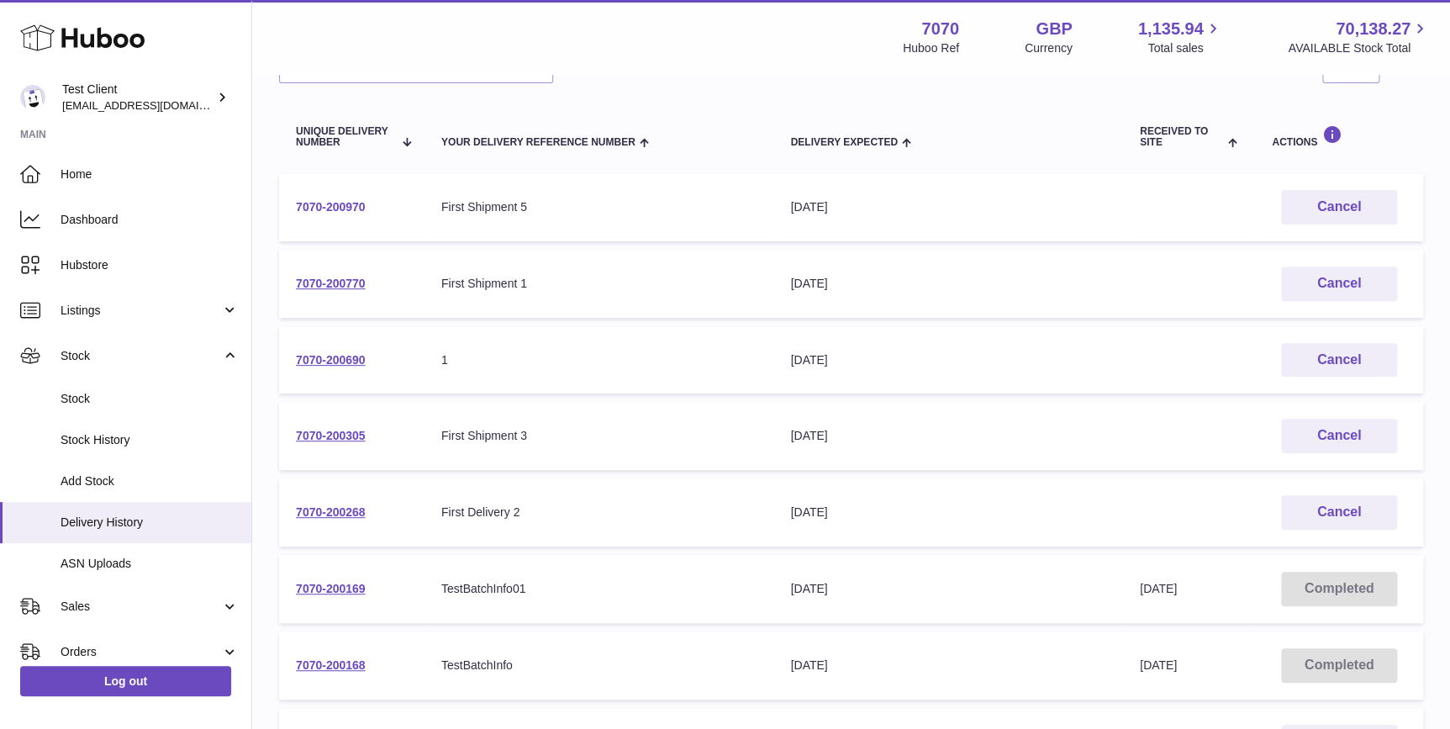
click at [334, 207] on link "7070-200970" at bounding box center [331, 206] width 70 height 13
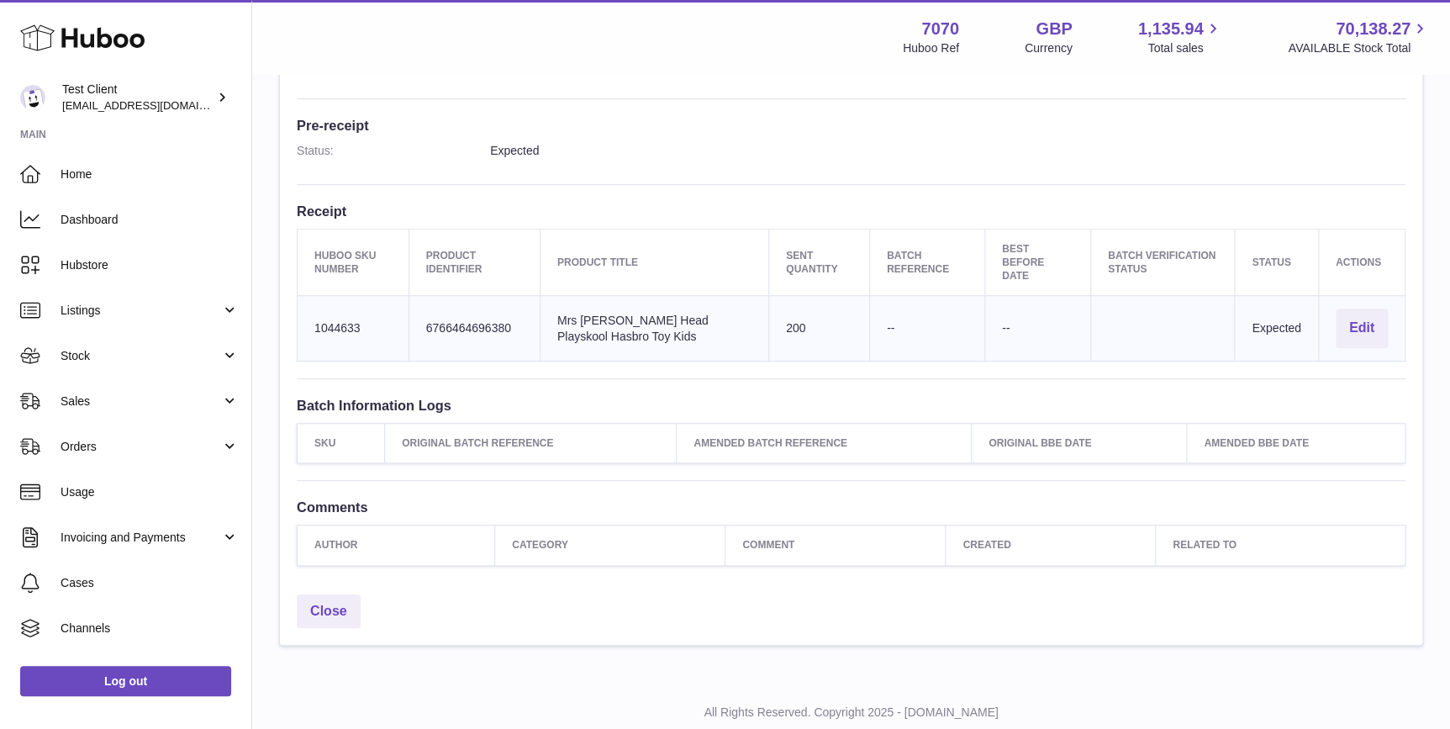
scroll to position [457, 0]
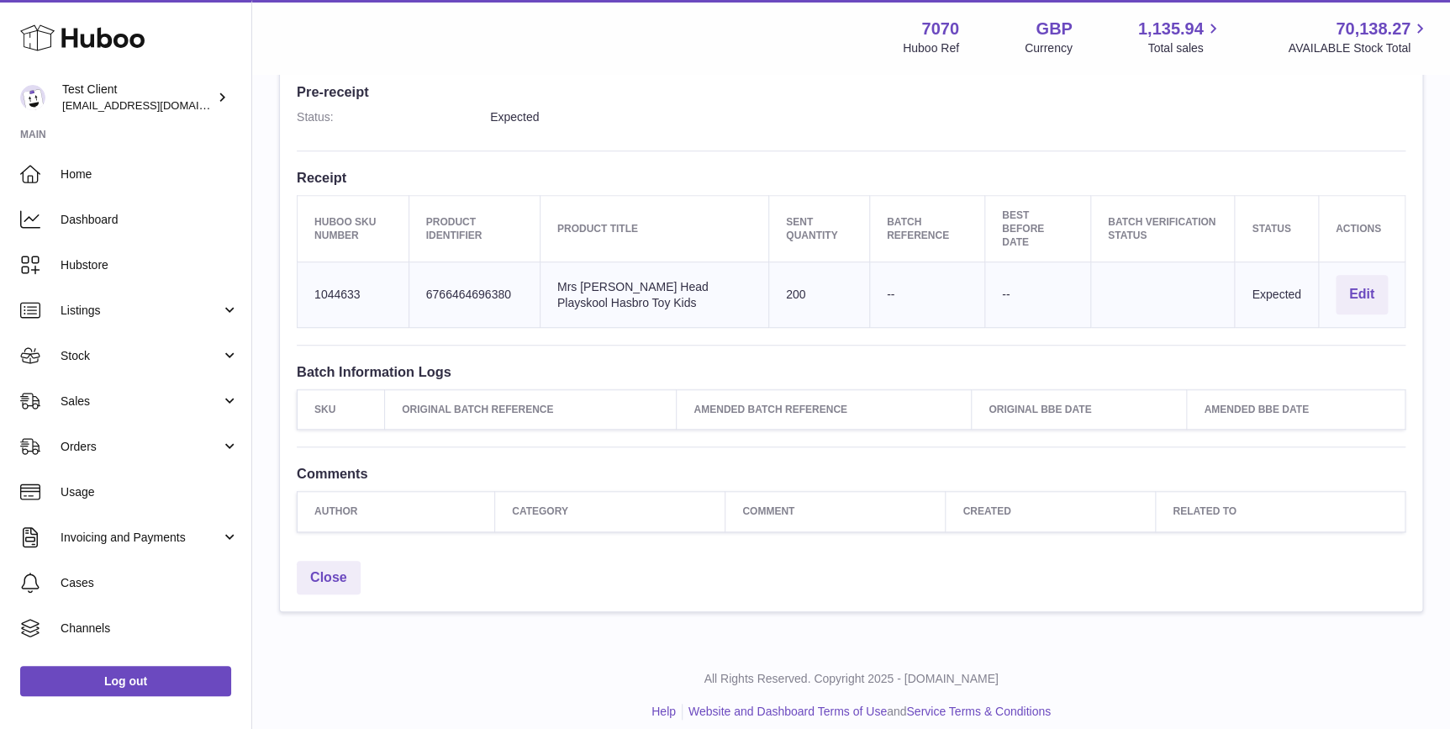
drag, startPoint x: 792, startPoint y: 273, endPoint x: 751, endPoint y: 279, distance: 40.8
click at [769, 279] on td "Sent Quantity 200" at bounding box center [819, 295] width 101 height 66
click at [933, 292] on td "Batch Reference --" at bounding box center [926, 295] width 115 height 66
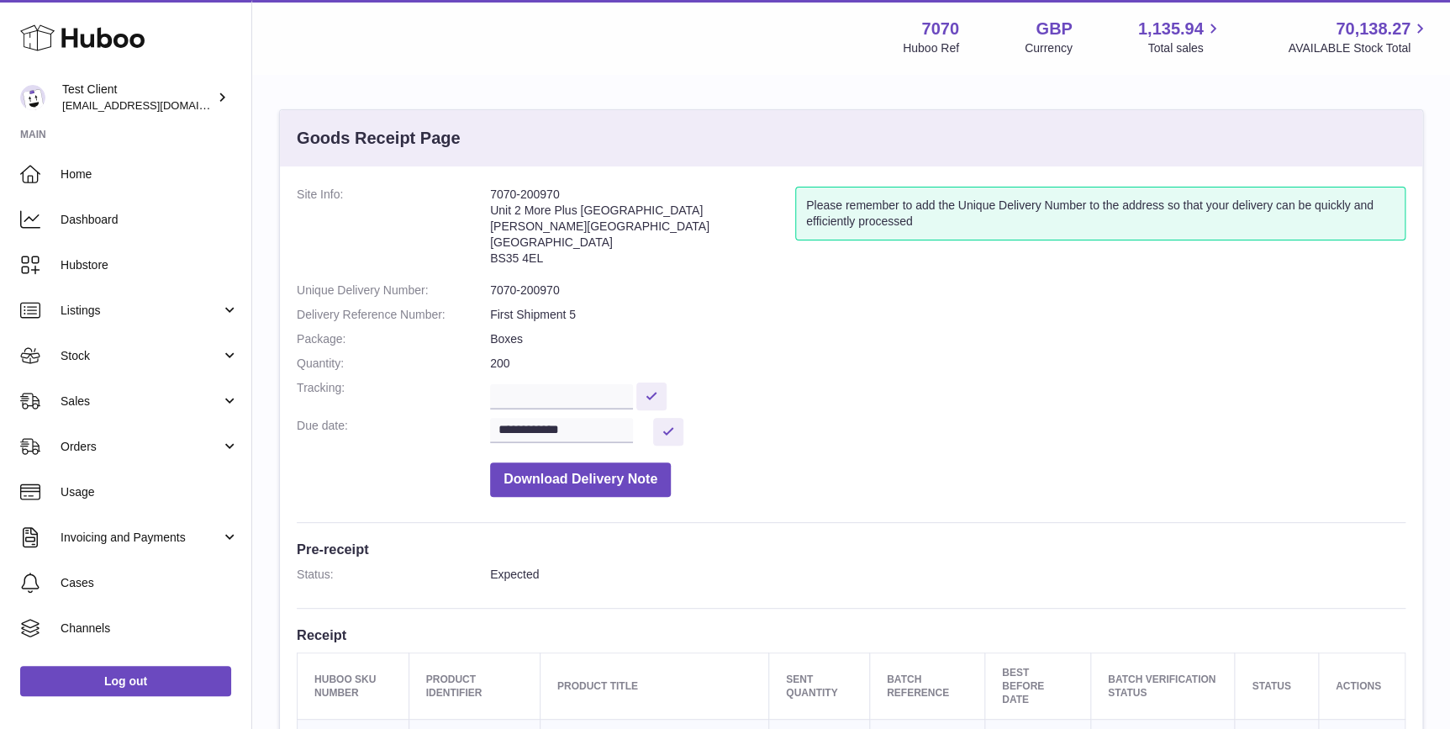
scroll to position [0, 0]
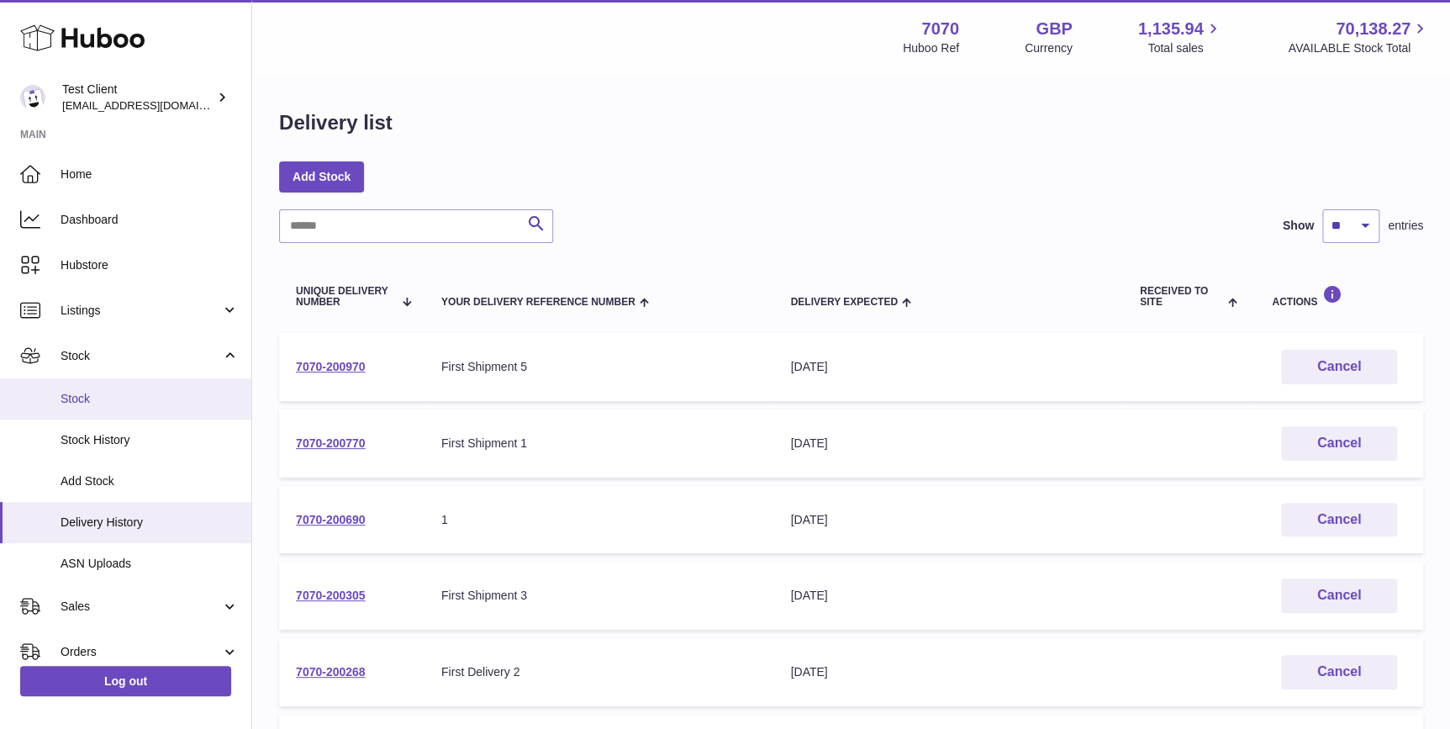
click at [207, 391] on span "Stock" at bounding box center [150, 399] width 178 height 16
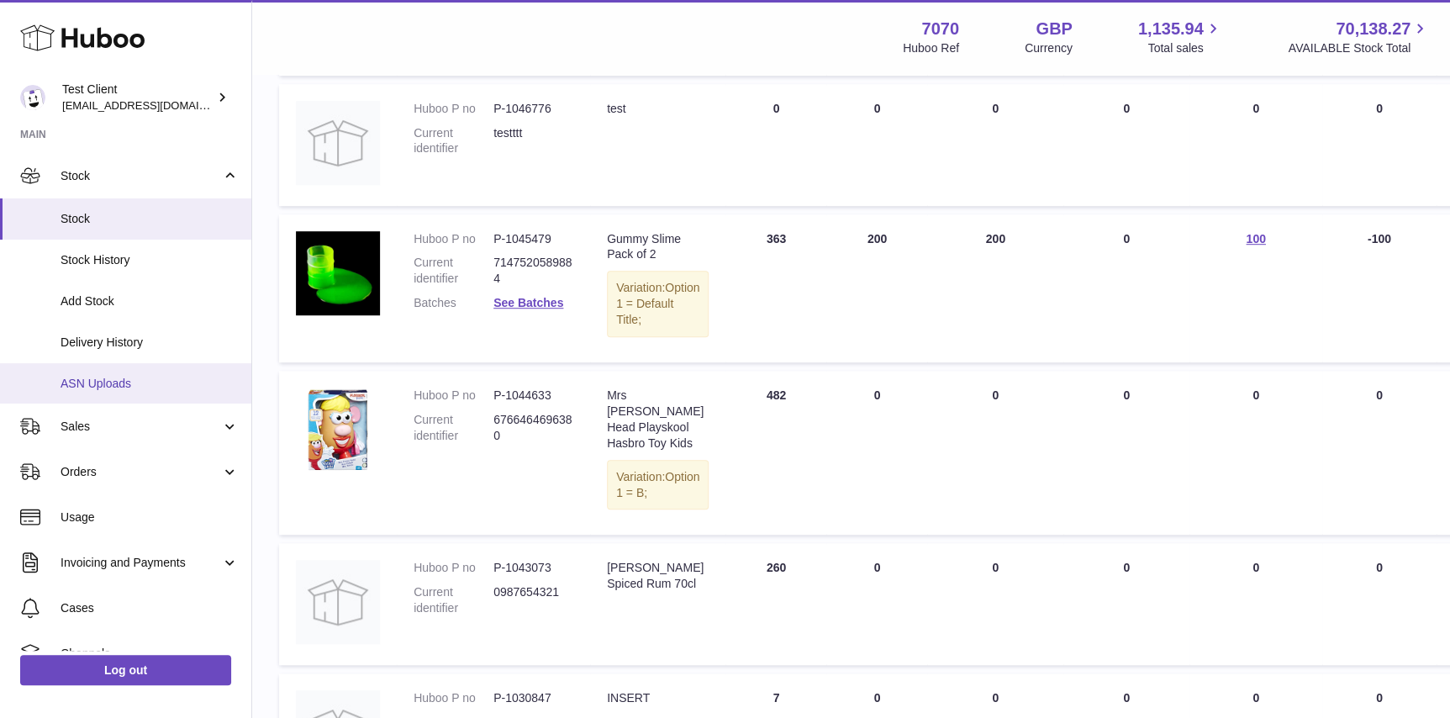
scroll to position [254, 0]
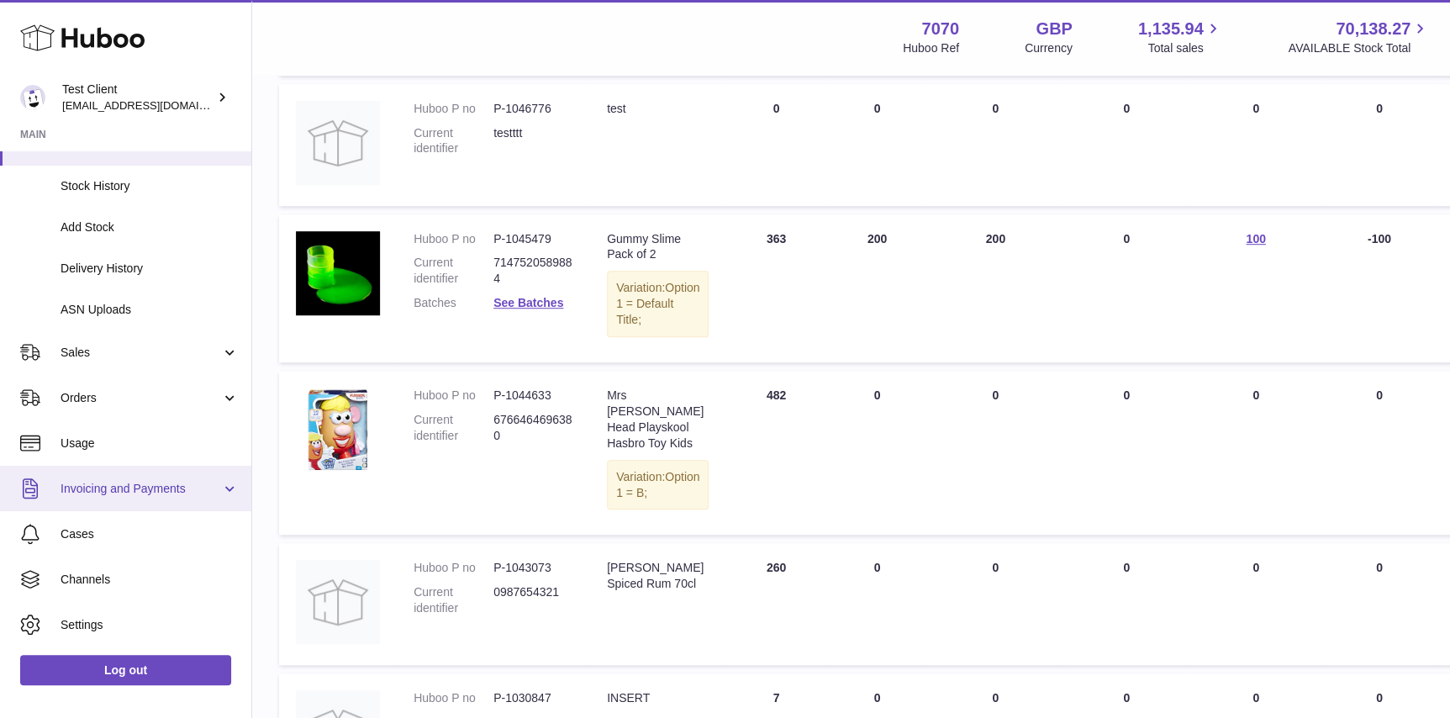
click at [136, 476] on link "Invoicing and Payments" at bounding box center [125, 488] width 251 height 45
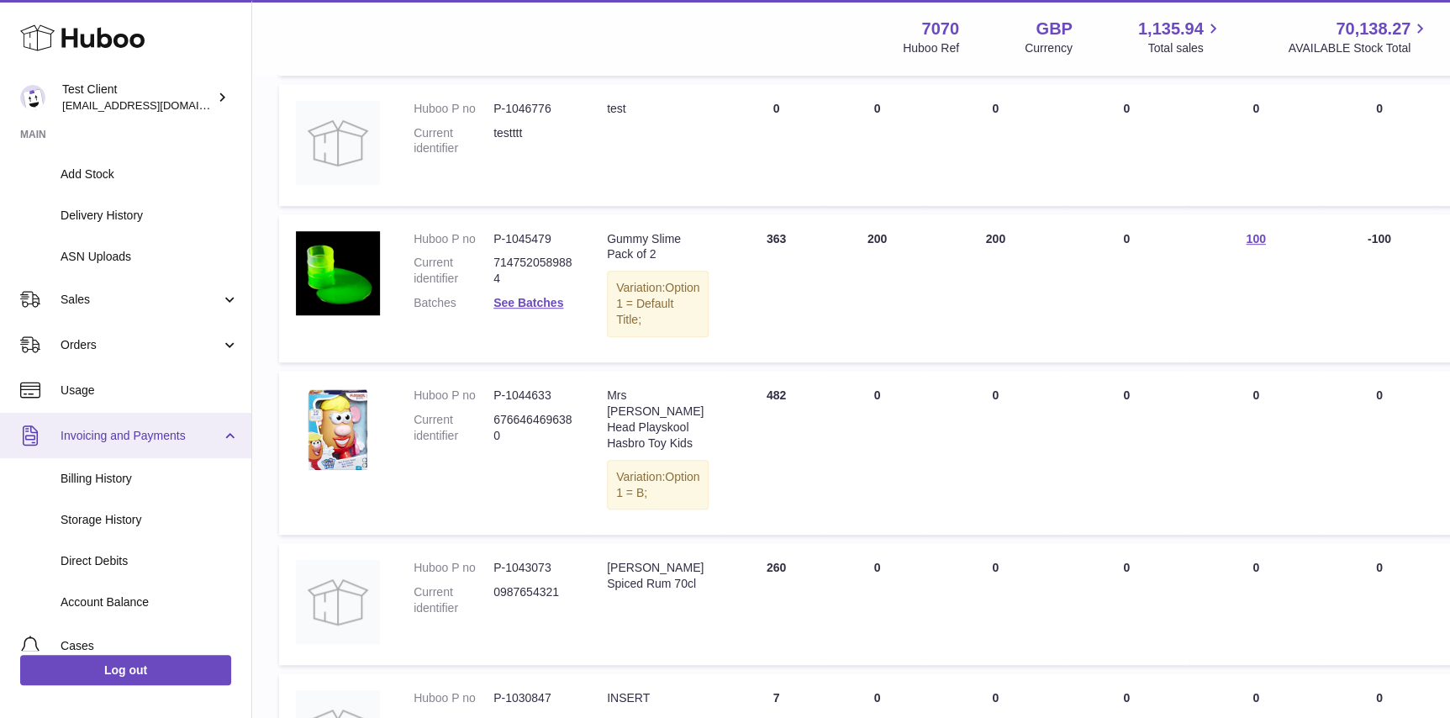
scroll to position [381, 0]
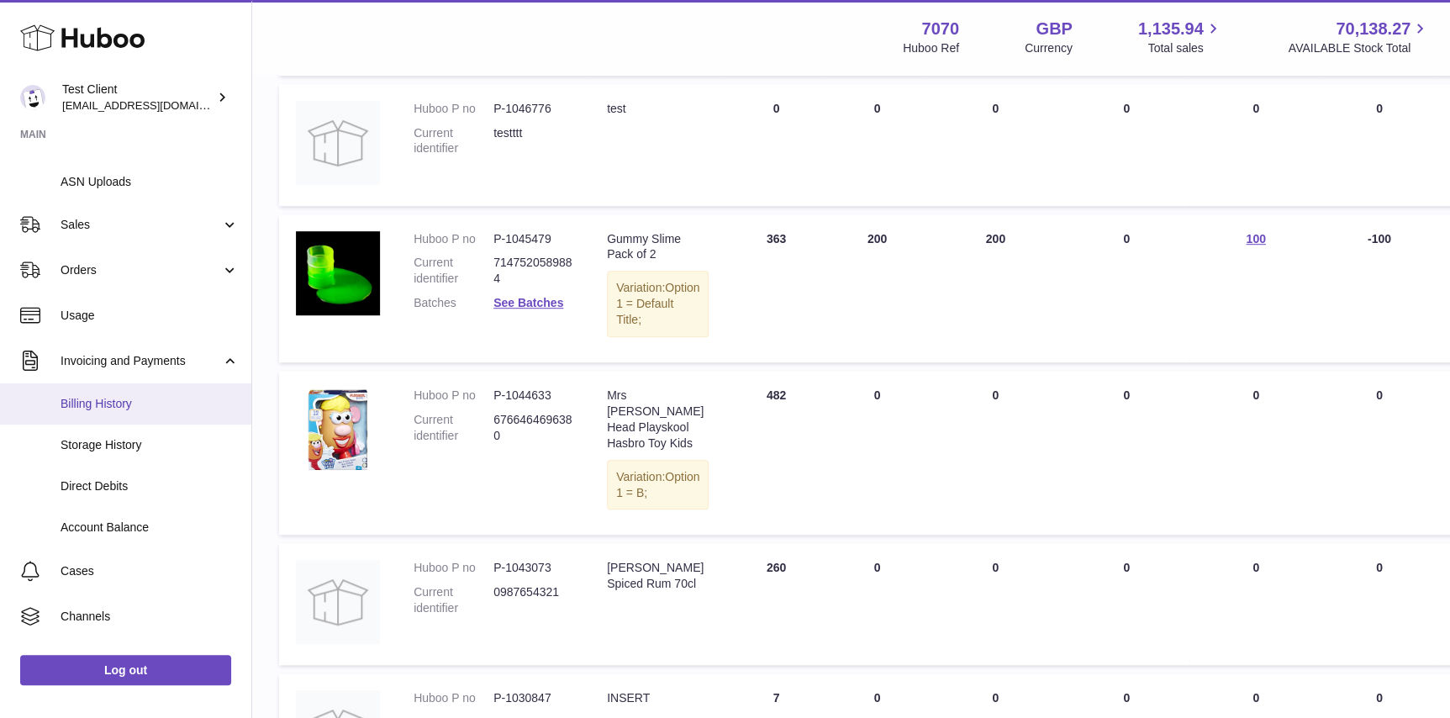
click at [87, 413] on link "Billing History" at bounding box center [125, 403] width 251 height 41
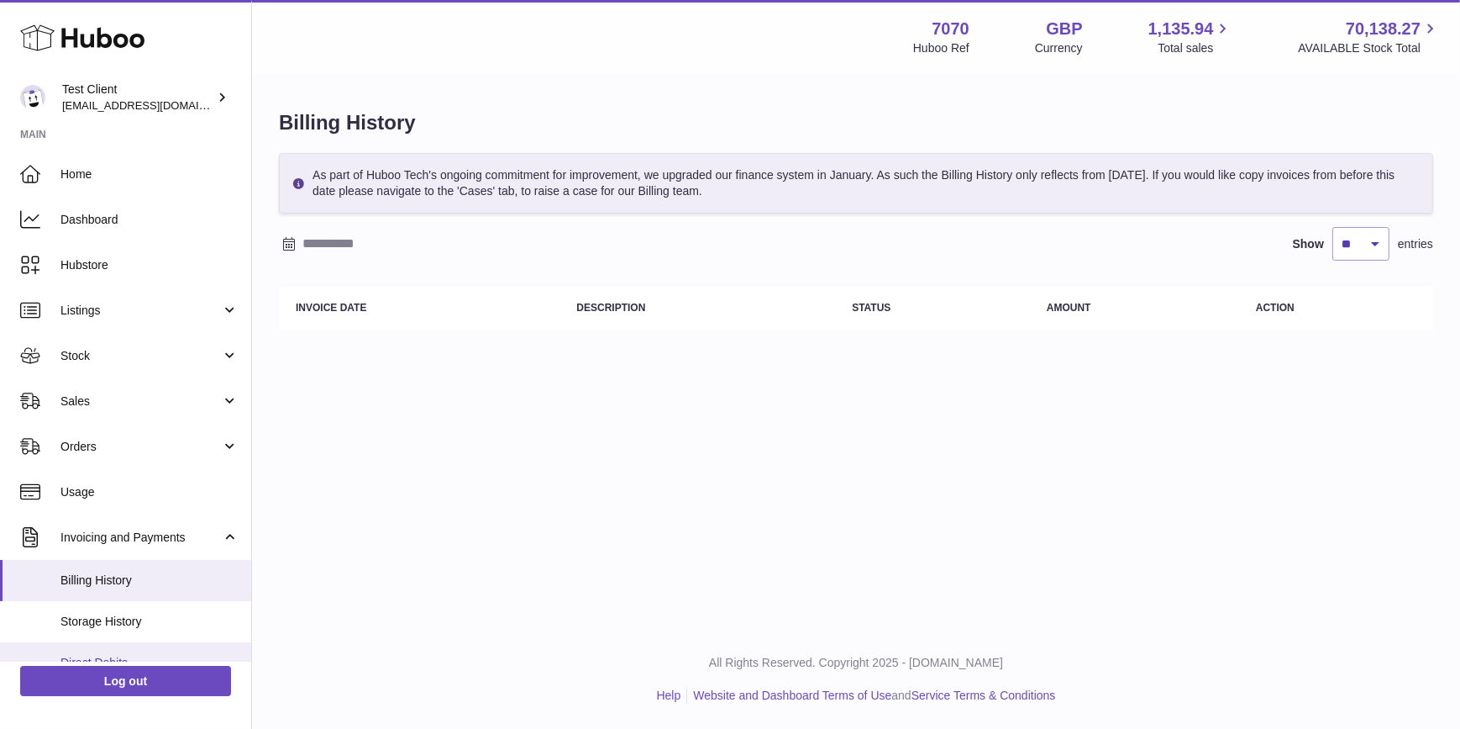
scroll to position [127, 0]
